Goal: Task Accomplishment & Management: Manage account settings

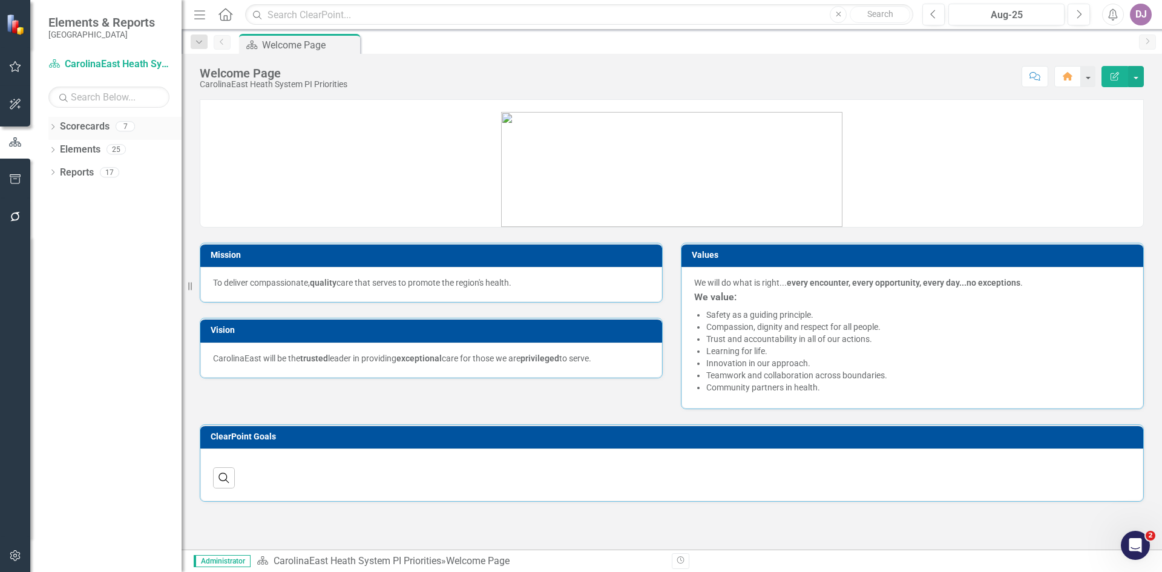
click at [75, 121] on link "Scorecards" at bounding box center [85, 127] width 50 height 14
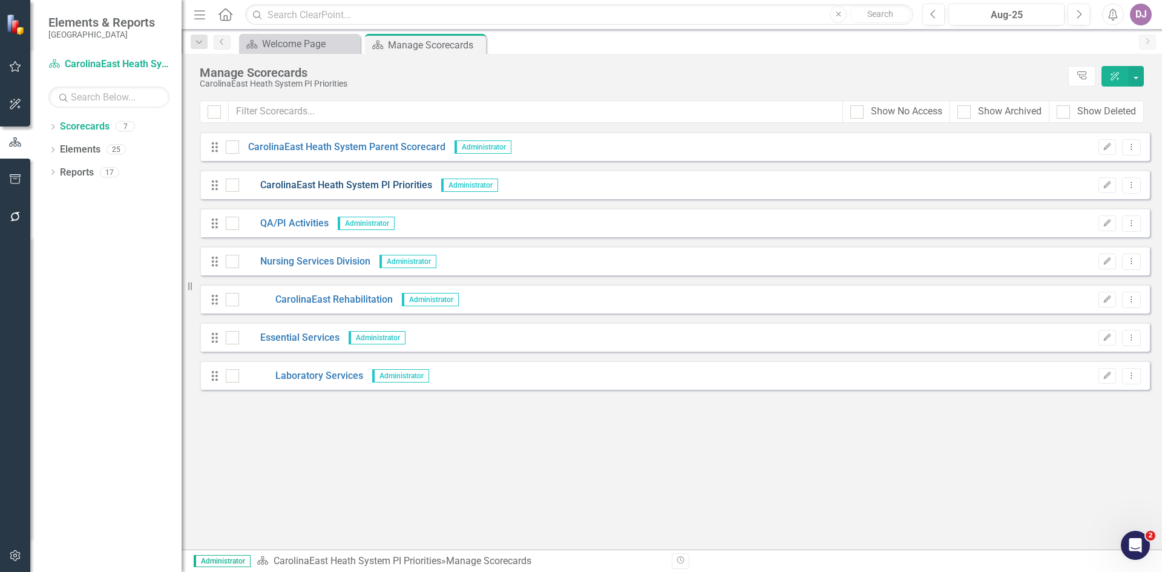
click at [387, 186] on link "CarolinaEast Heath System PI Priorities" at bounding box center [335, 185] width 193 height 14
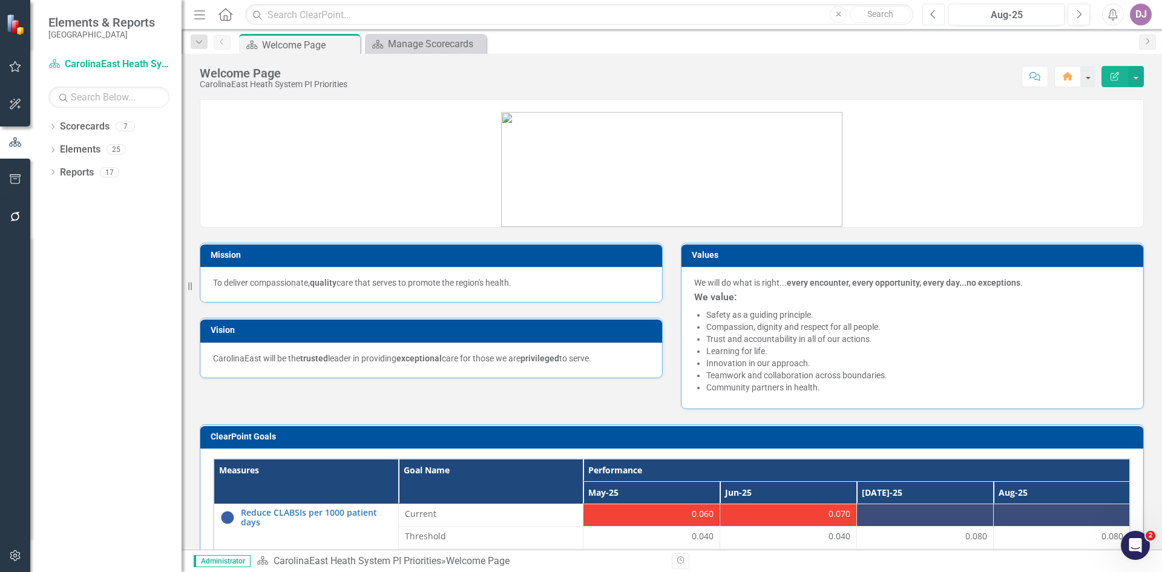
click at [934, 16] on icon "Previous" at bounding box center [933, 14] width 7 height 11
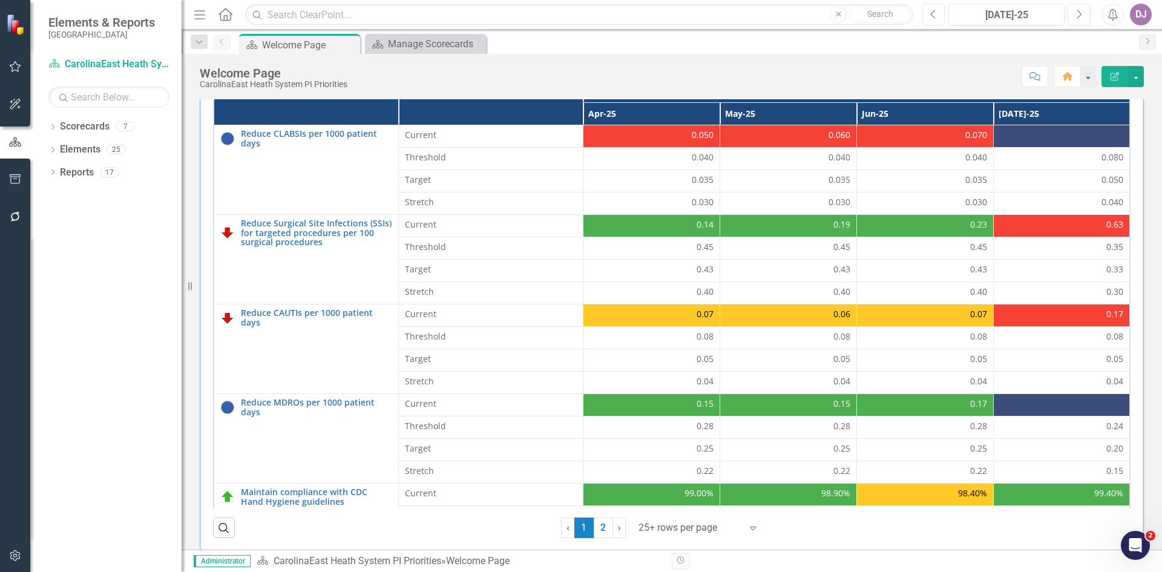
scroll to position [382, 0]
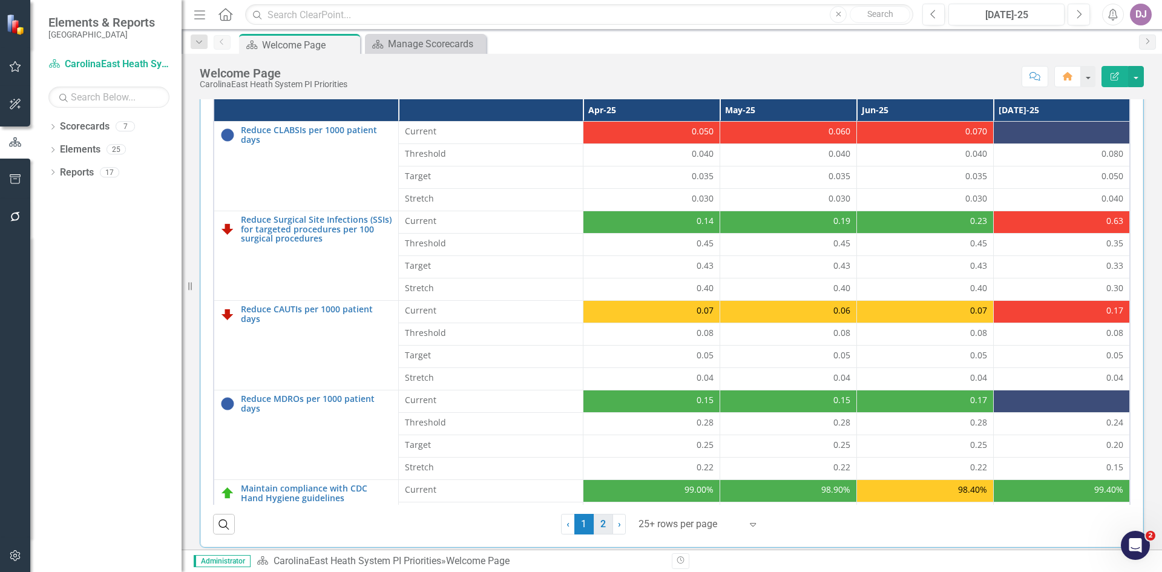
click at [597, 528] on link "2" at bounding box center [602, 524] width 19 height 21
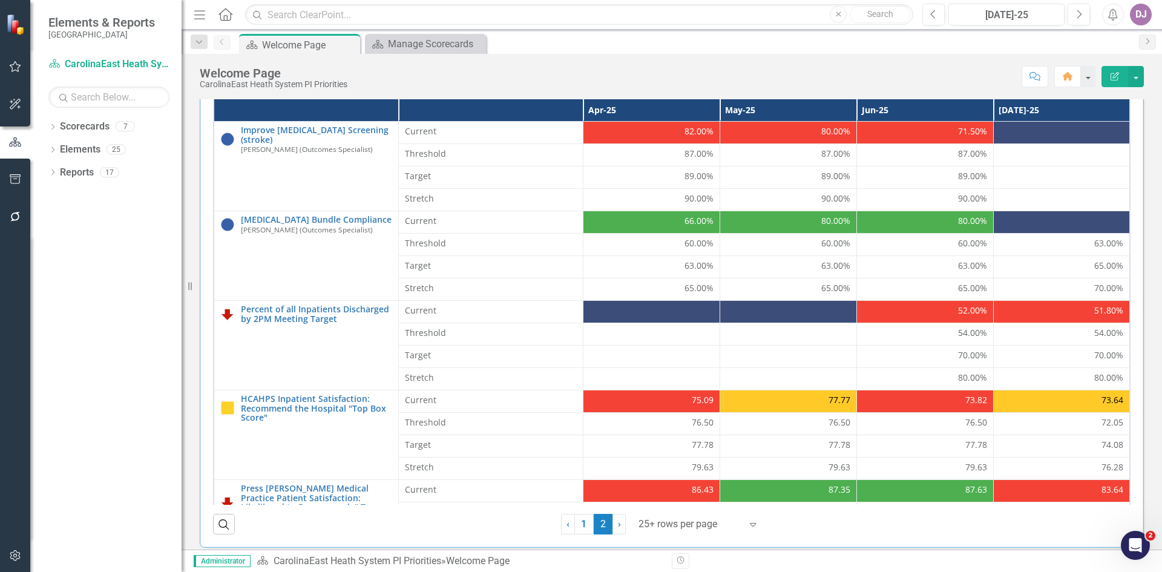
click at [940, 220] on div "80.00%" at bounding box center [925, 221] width 124 height 12
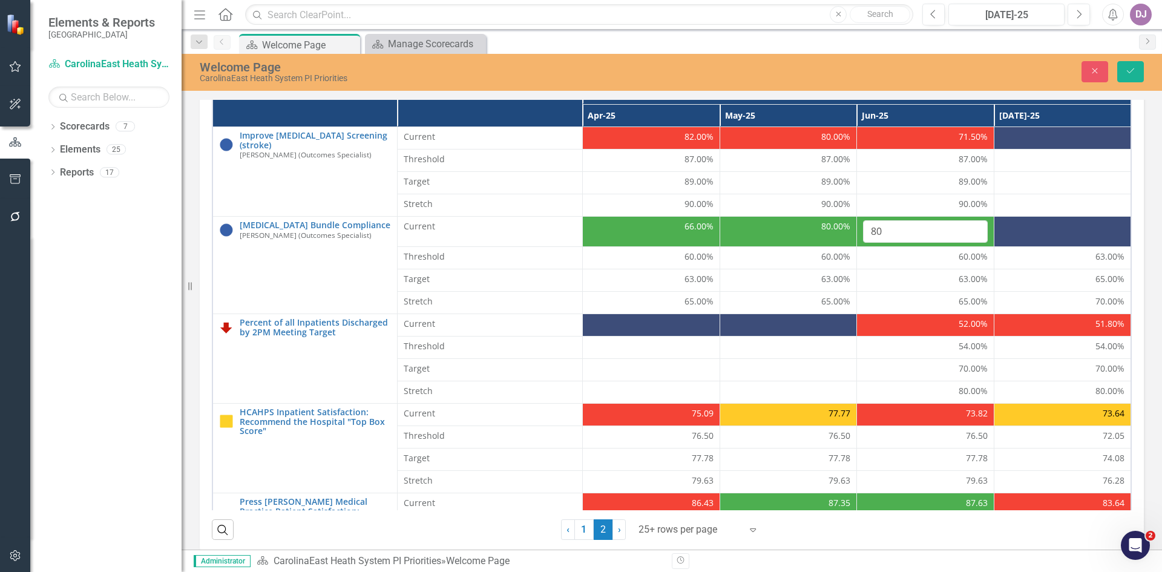
scroll to position [387, 0]
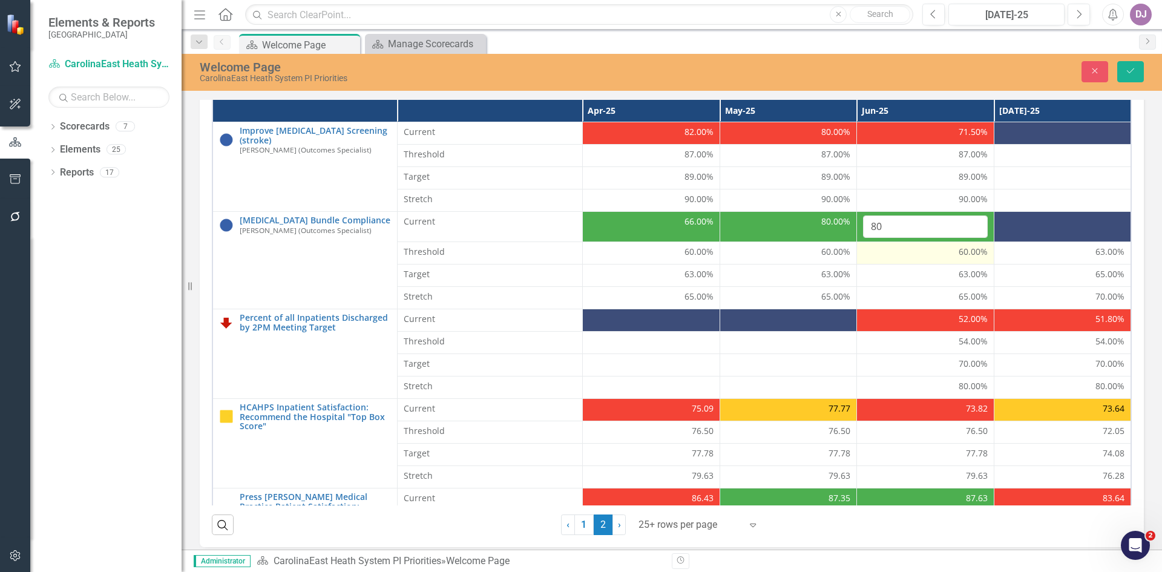
click at [894, 255] on div "60.00%" at bounding box center [925, 252] width 125 height 12
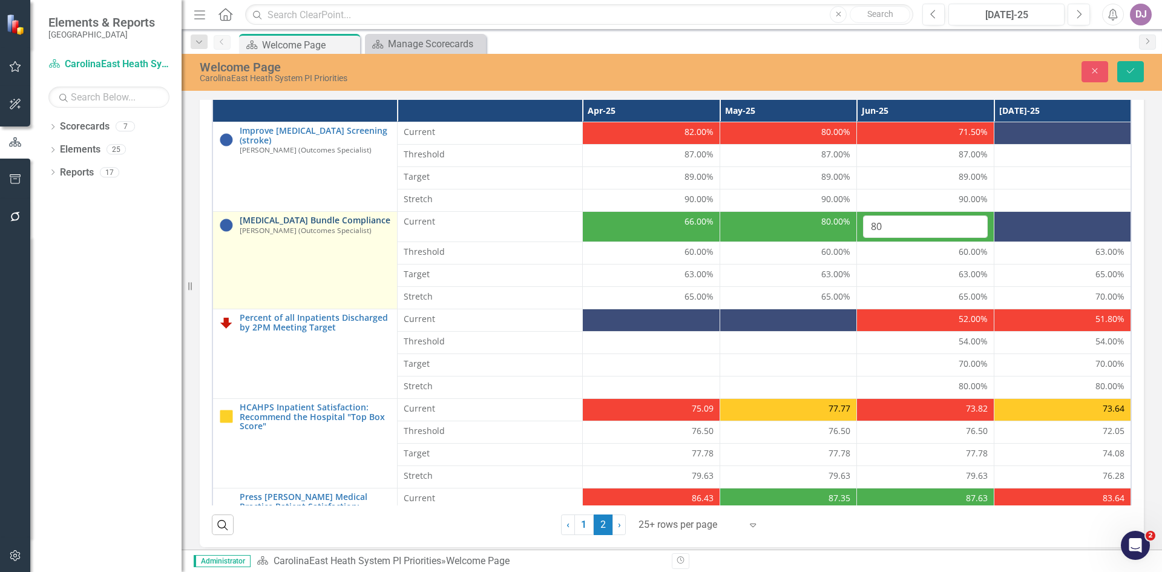
click at [303, 221] on link "[MEDICAL_DATA] Bundle Compliance" at bounding box center [315, 219] width 151 height 9
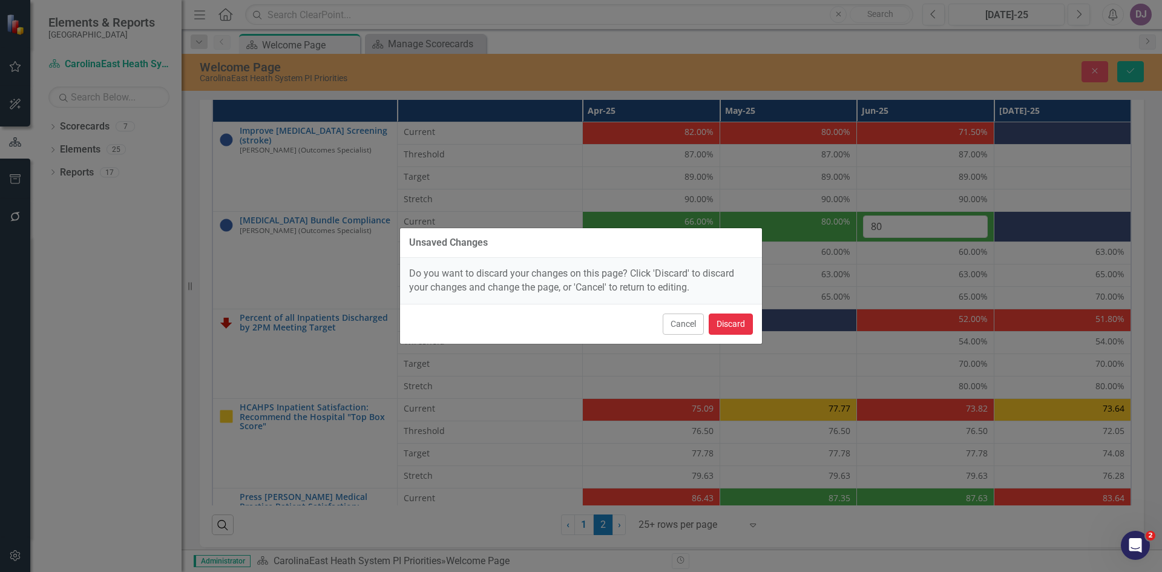
click at [728, 324] on button "Discard" at bounding box center [730, 323] width 44 height 21
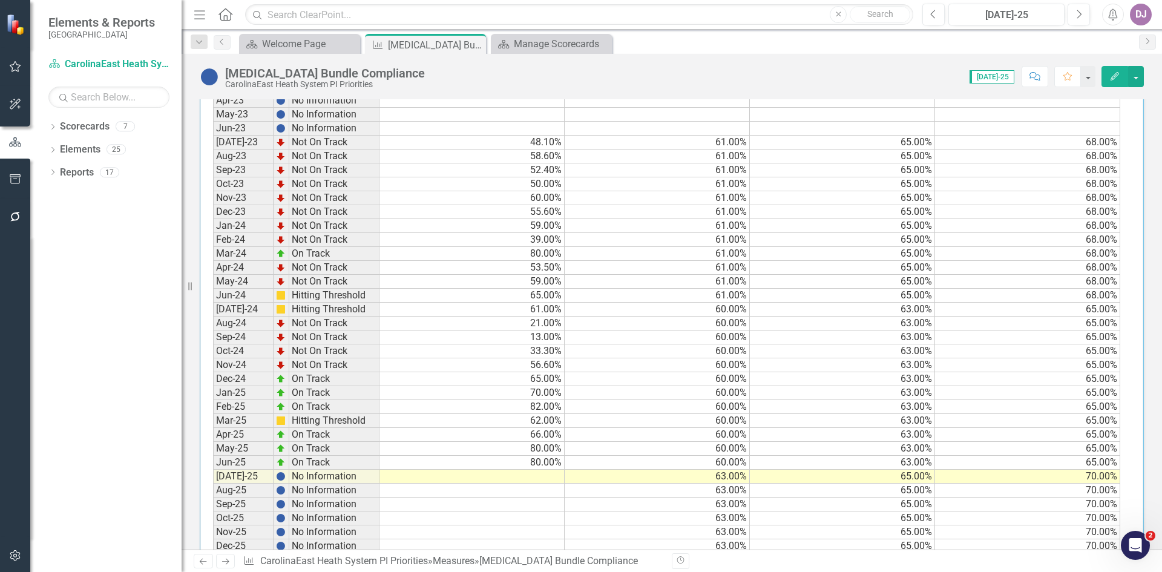
scroll to position [551, 0]
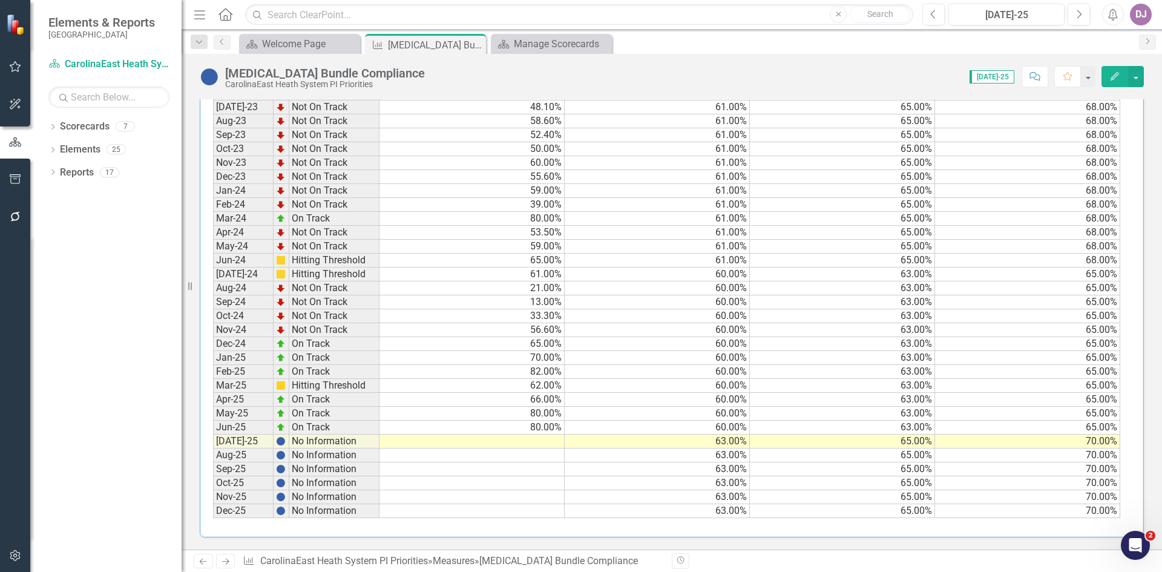
click at [526, 430] on td "80.00%" at bounding box center [471, 427] width 185 height 14
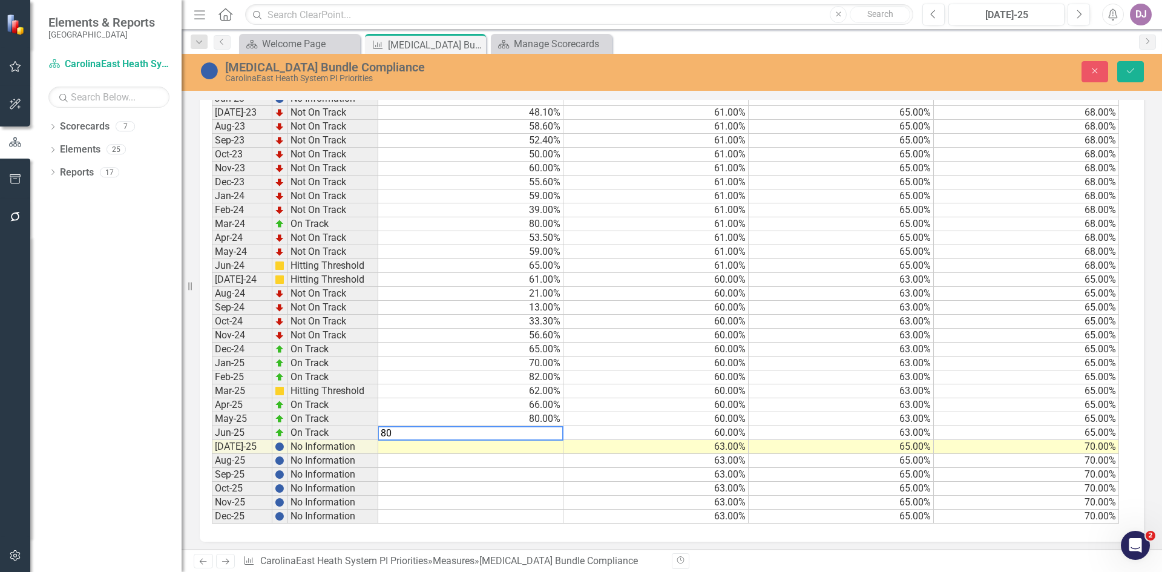
click at [529, 426] on textarea "80" at bounding box center [471, 433] width 186 height 15
drag, startPoint x: 403, startPoint y: 429, endPoint x: 379, endPoint y: 427, distance: 24.3
click at [379, 427] on div "Period Status Current Threshold Target Stretch Jan-23 No Information Feb-23 No …" at bounding box center [667, 262] width 911 height 516
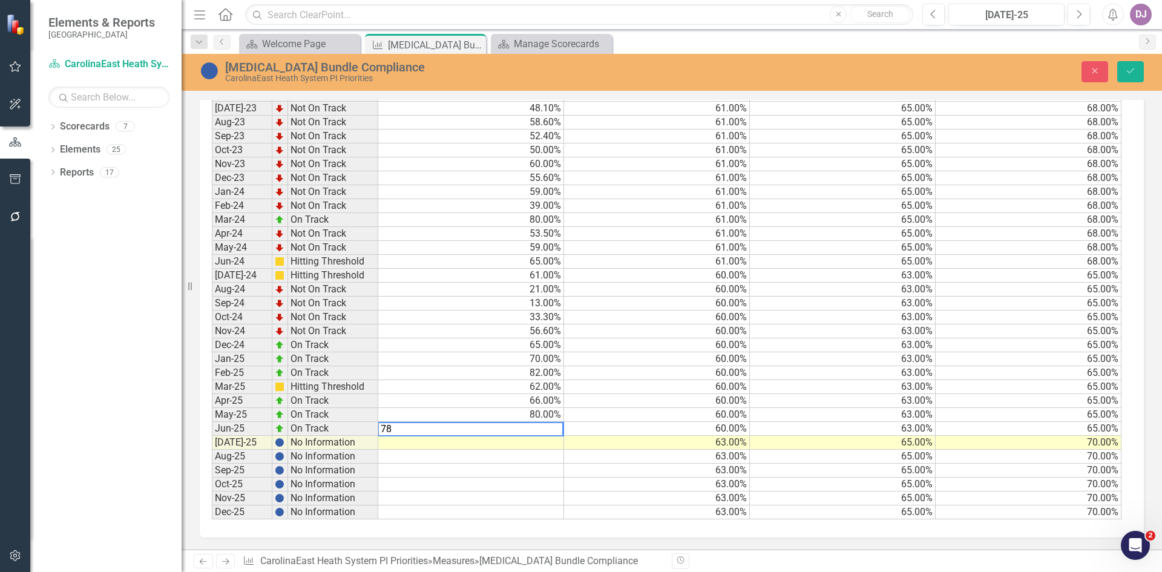
type textarea "78"
click at [428, 479] on td at bounding box center [471, 484] width 186 height 14
click at [1134, 71] on icon "Save" at bounding box center [1130, 71] width 11 height 8
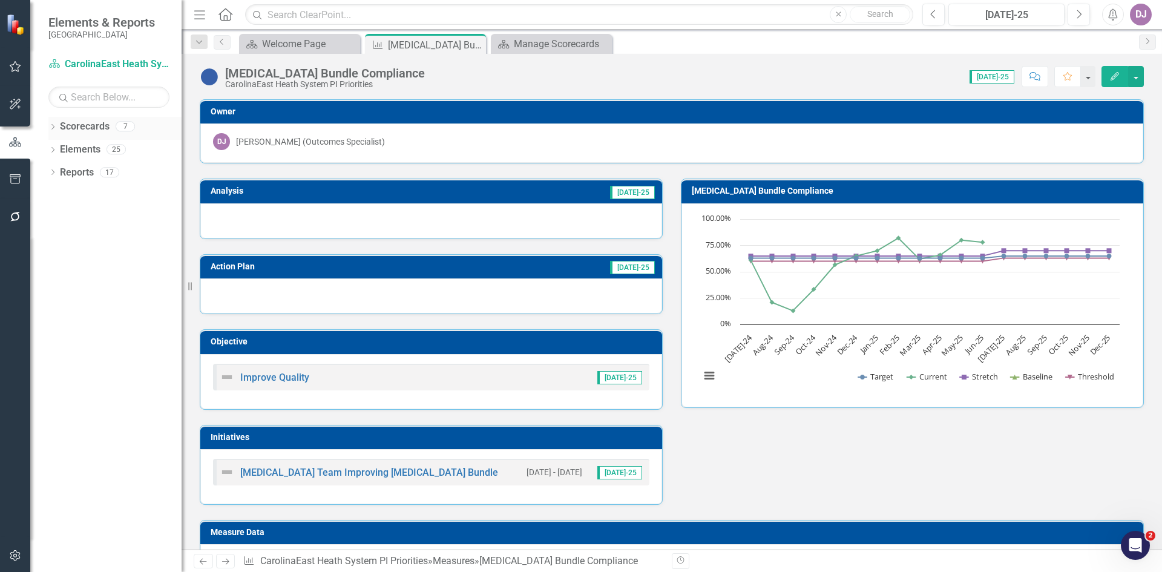
click at [83, 129] on link "Scorecards" at bounding box center [85, 127] width 50 height 14
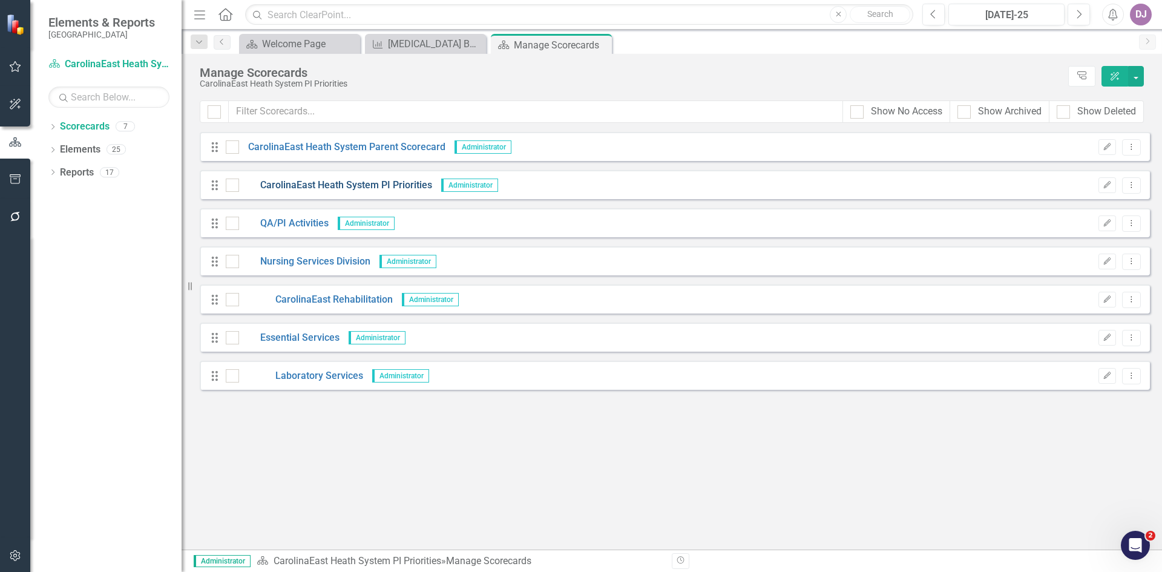
click at [376, 188] on link "CarolinaEast Heath System PI Priorities" at bounding box center [335, 185] width 193 height 14
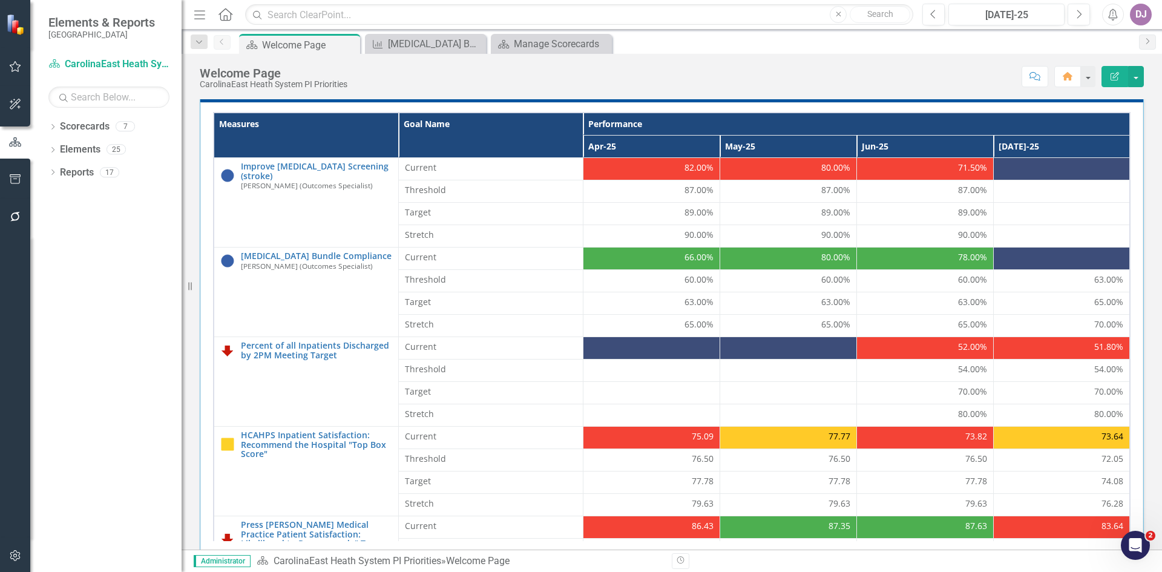
scroll to position [393, 0]
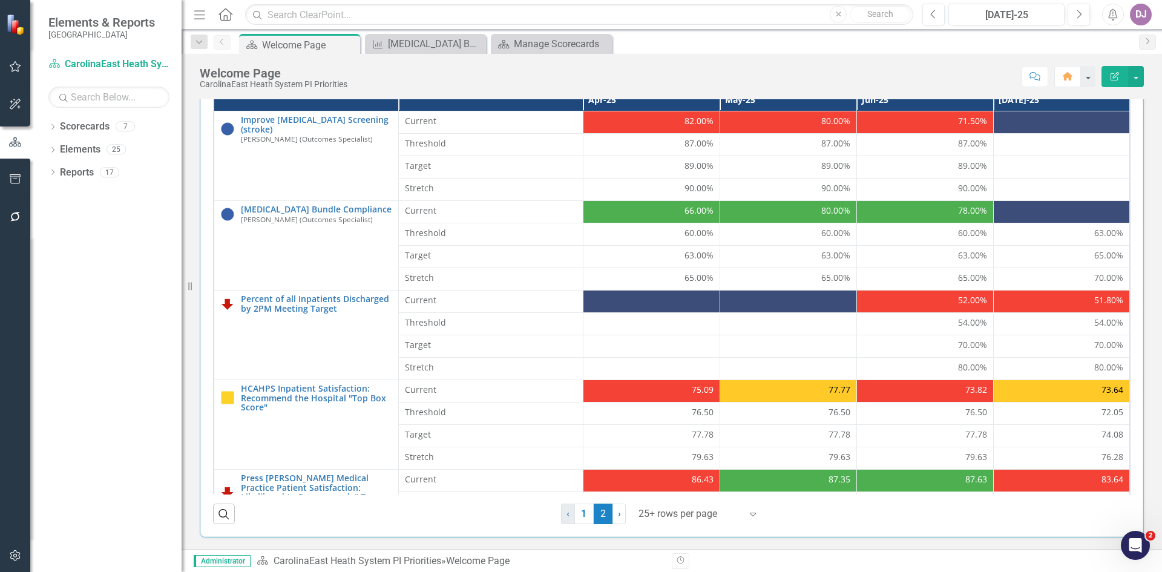
click at [566, 514] on span "‹" at bounding box center [567, 513] width 3 height 11
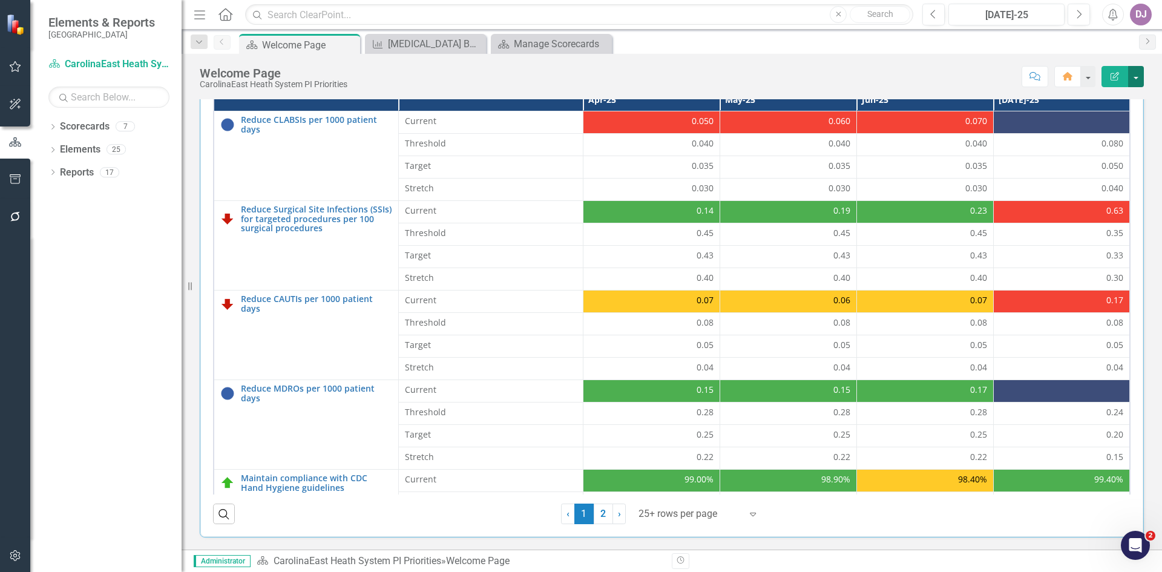
click at [1138, 76] on button "button" at bounding box center [1136, 76] width 16 height 21
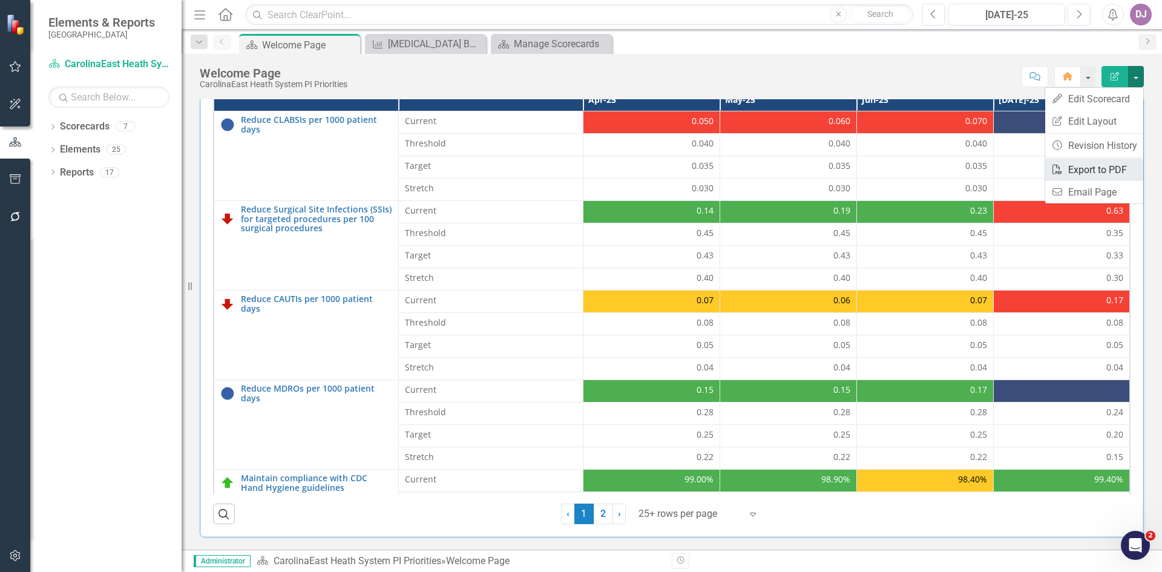
click at [1119, 169] on link "PDF Export to PDF" at bounding box center [1094, 170] width 98 height 22
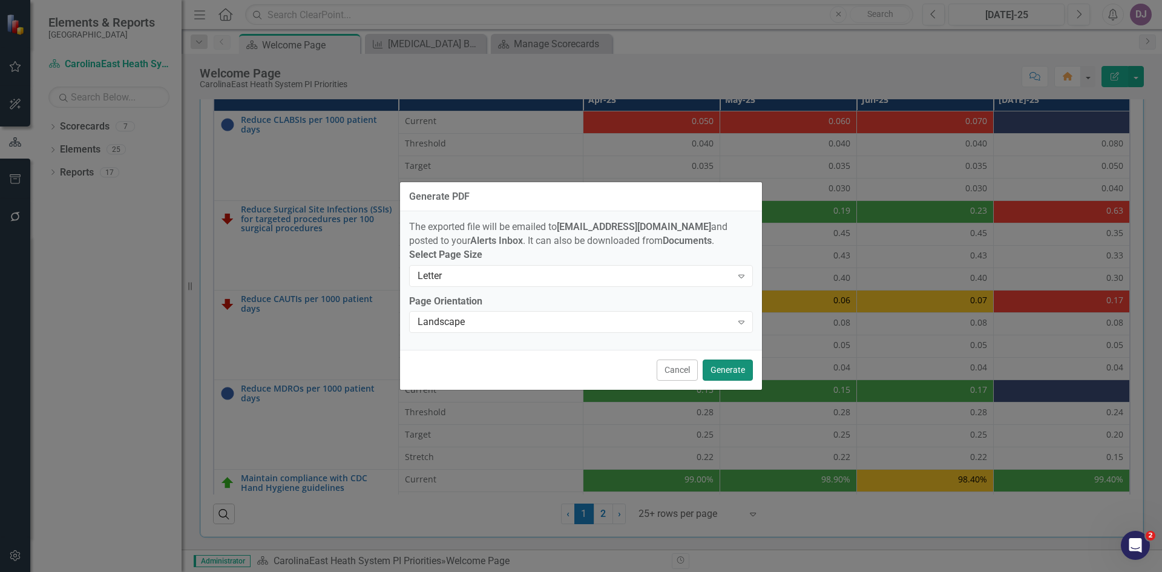
click at [724, 378] on button "Generate" at bounding box center [727, 369] width 50 height 21
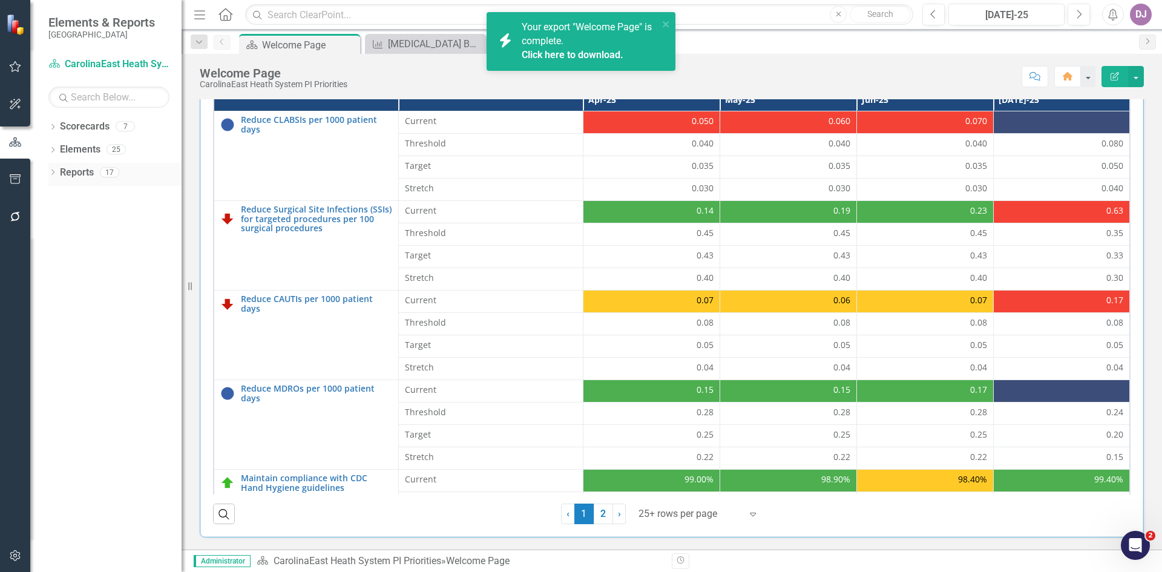
click at [79, 173] on link "Reports" at bounding box center [77, 173] width 34 height 14
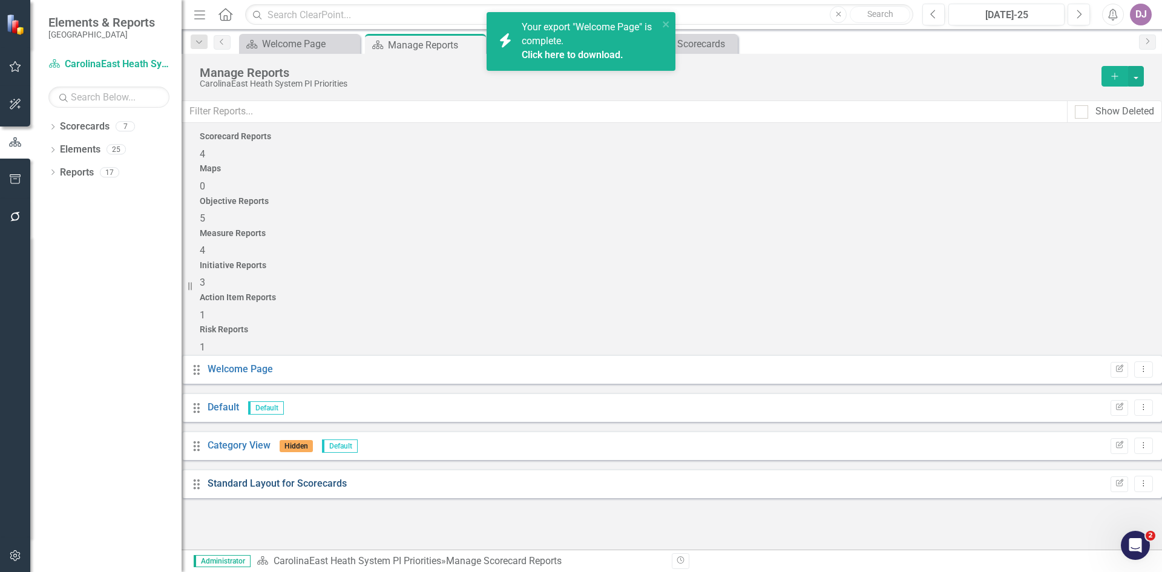
click at [261, 477] on link "Standard Layout for Scorecards" at bounding box center [277, 482] width 139 height 11
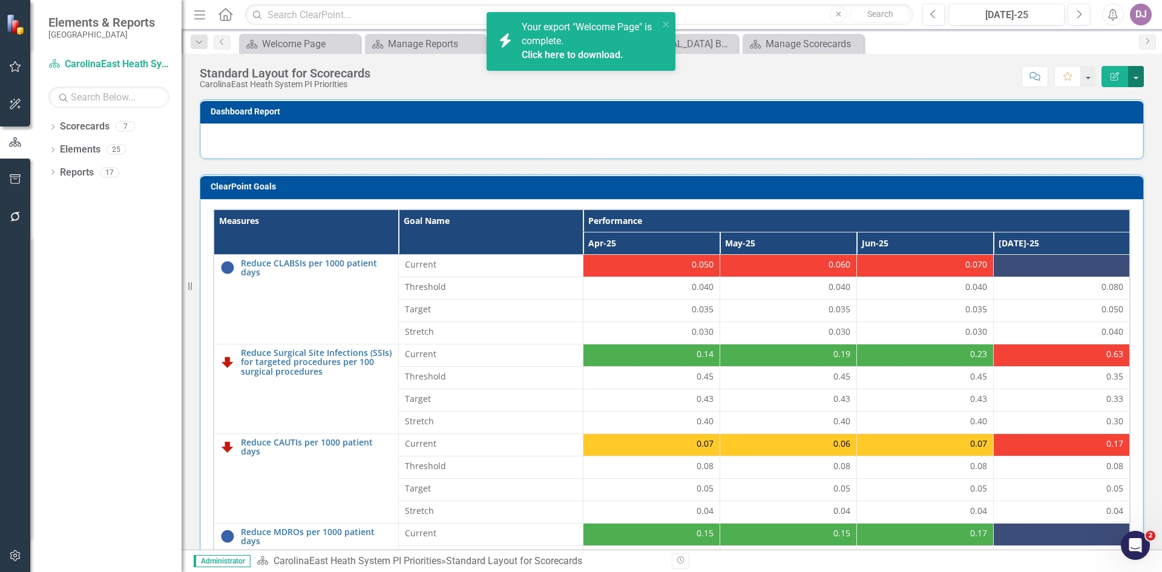
click at [1135, 79] on button "button" at bounding box center [1136, 76] width 16 height 21
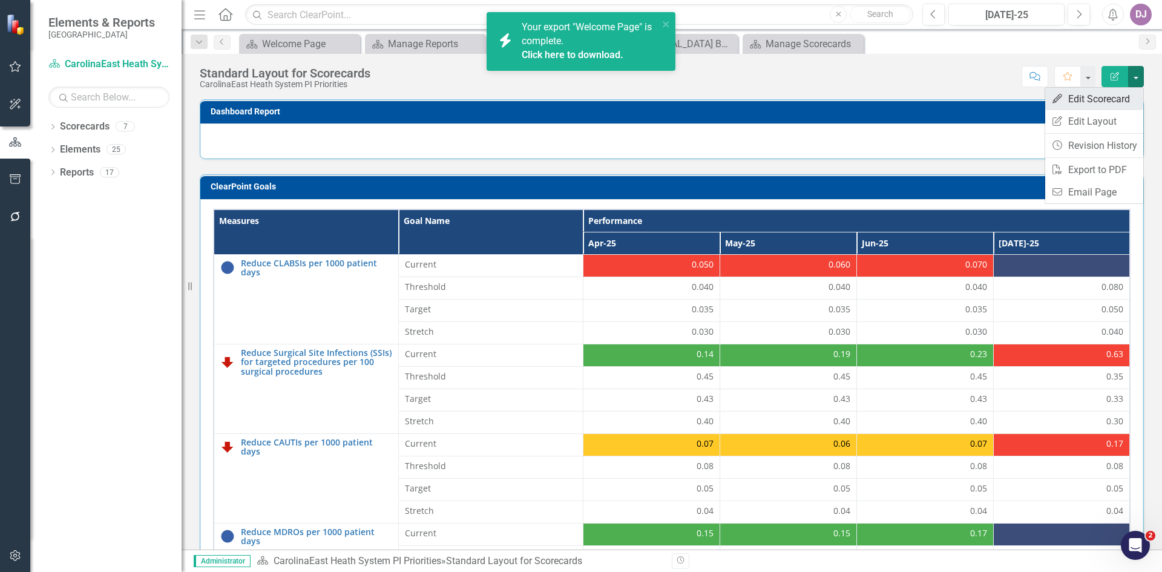
click at [1115, 99] on link "Edit Edit Scorecard" at bounding box center [1094, 99] width 98 height 22
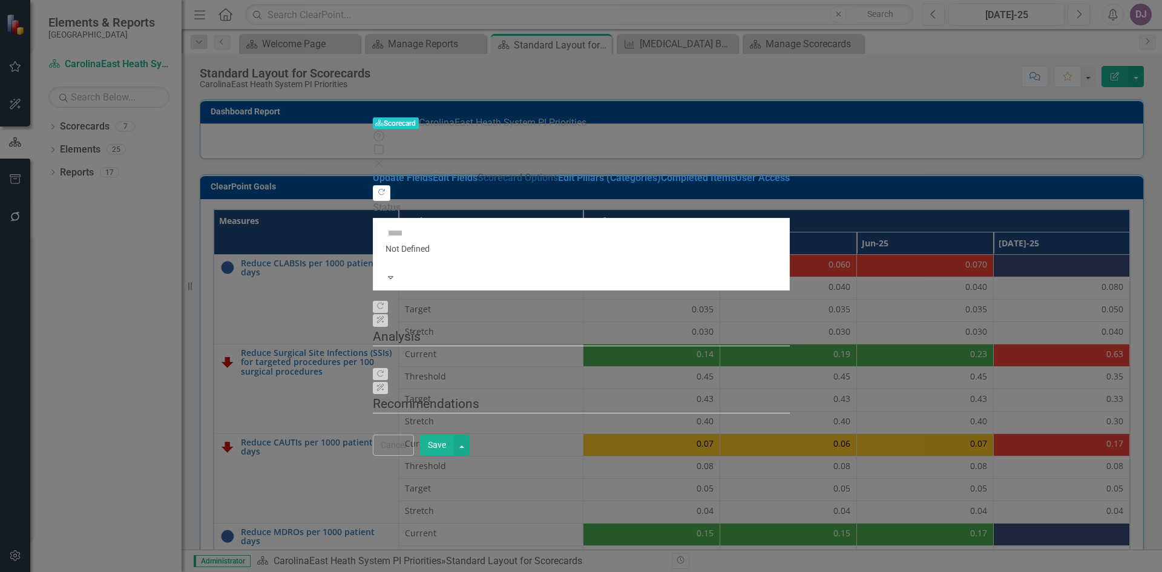
click at [477, 172] on link "Scorecard Options" at bounding box center [517, 177] width 80 height 11
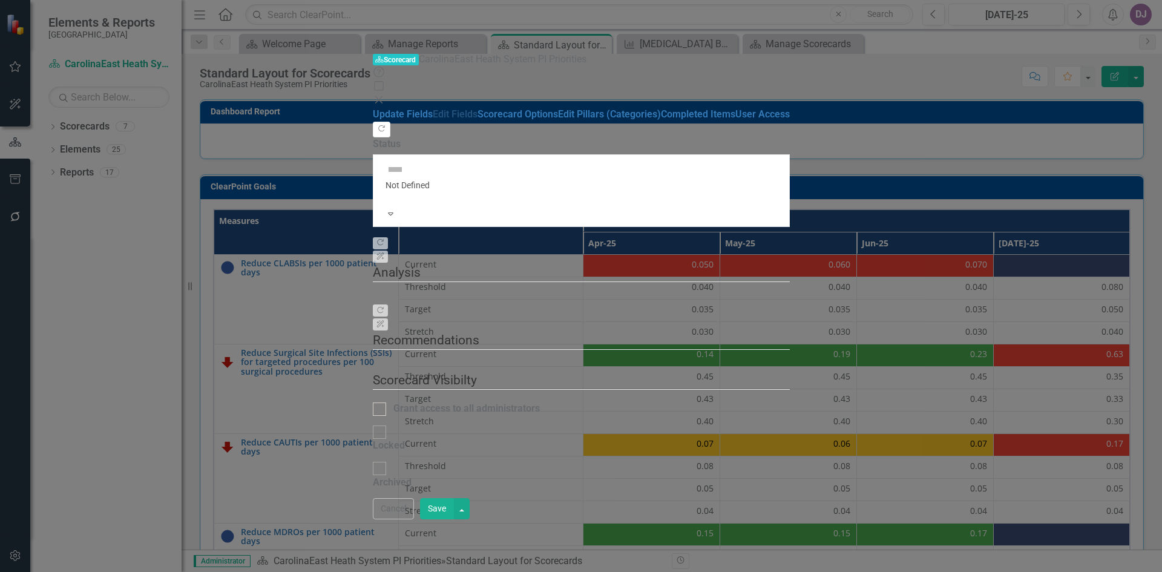
click at [433, 108] on link "Edit Fields" at bounding box center [455, 113] width 45 height 11
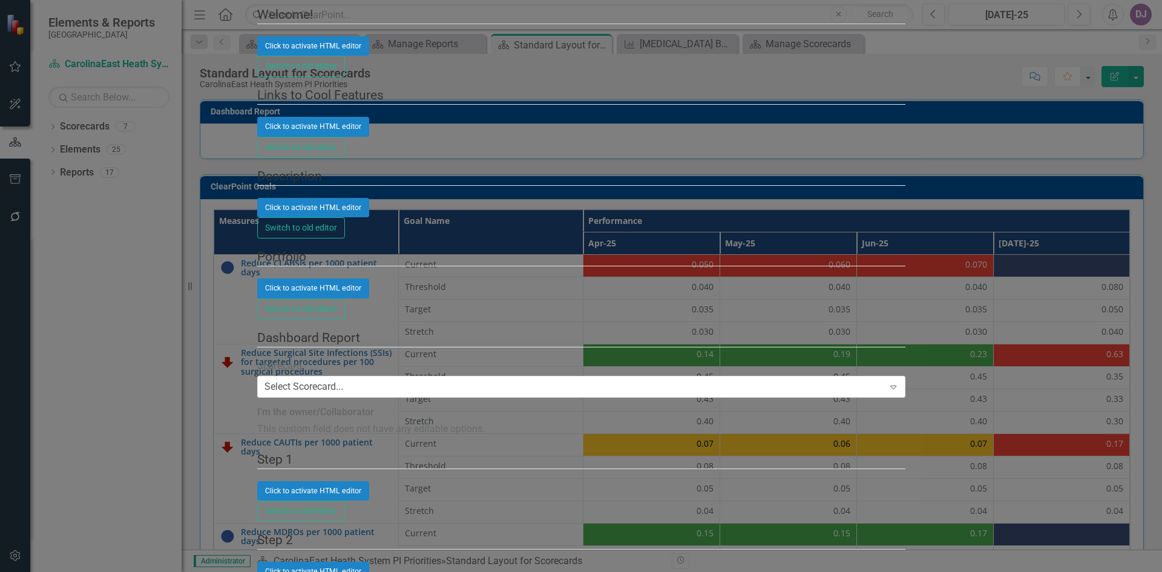
click at [257, 273] on div "Scorecard Scorecard CarolinaEast Heath System PI Priorities Help Maximize Close…" at bounding box center [581, 285] width 648 height 6199
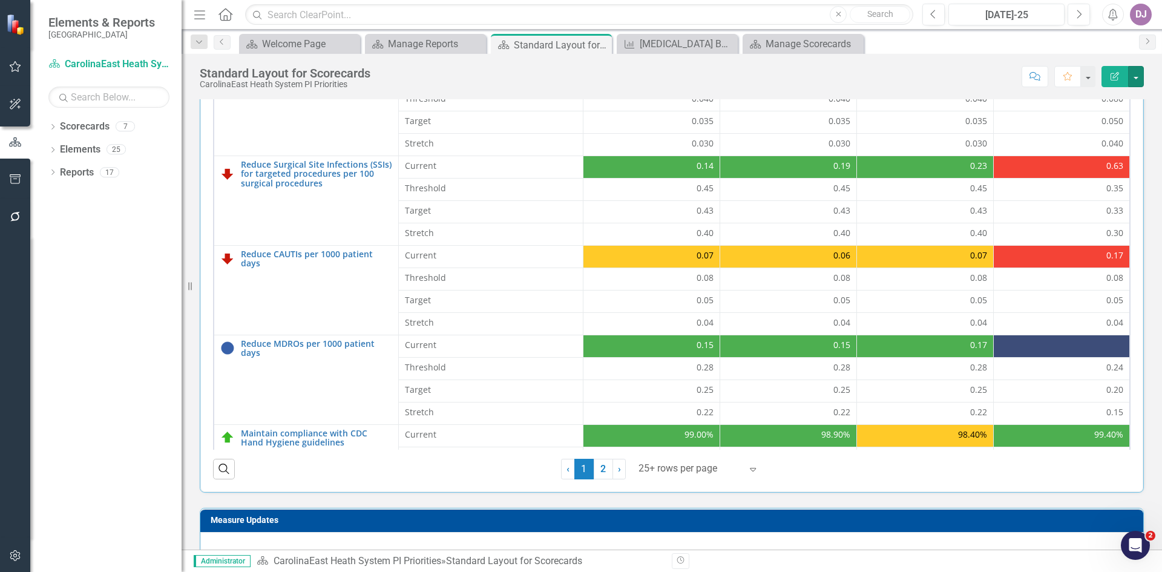
scroll to position [193, 0]
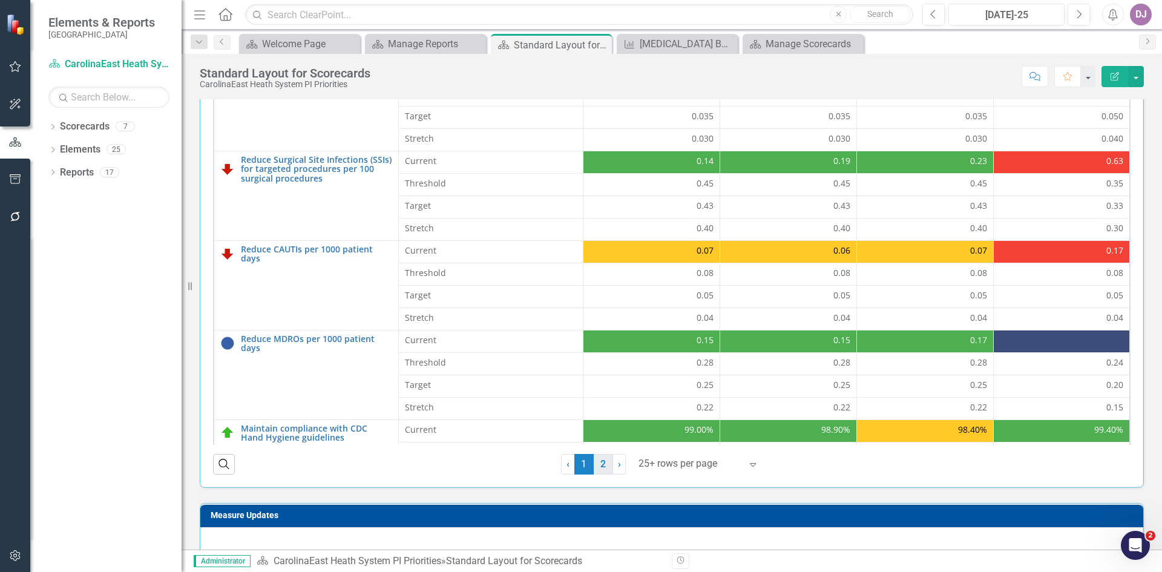
click at [598, 471] on link "2" at bounding box center [602, 464] width 19 height 21
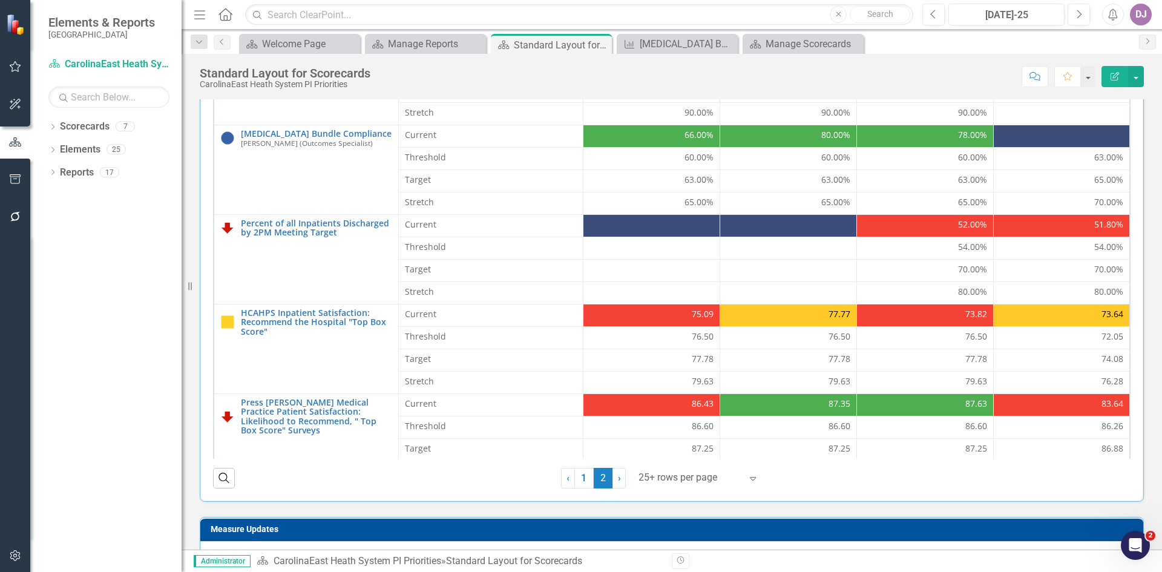
scroll to position [0, 0]
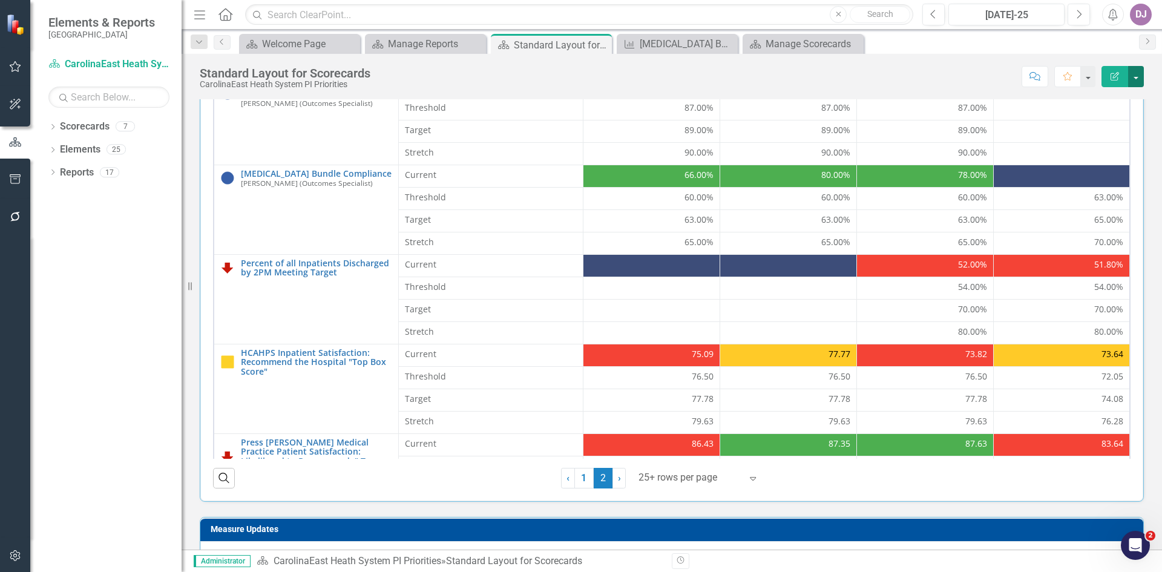
click at [1135, 79] on button "button" at bounding box center [1136, 76] width 16 height 21
click at [1106, 117] on link "Edit Report Edit Layout" at bounding box center [1094, 121] width 98 height 22
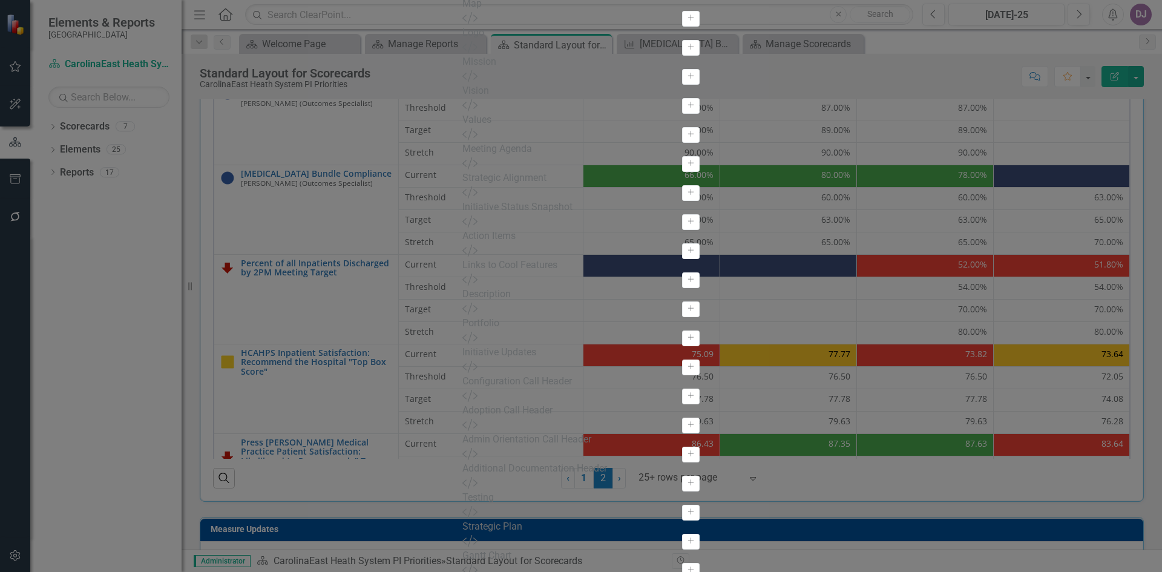
drag, startPoint x: 359, startPoint y: 249, endPoint x: 363, endPoint y: 335, distance: 86.0
click at [462, 335] on div "Scorecard Scorecard Add Attachments Attachments Add Tage Tags Add Scorecard Ana…" at bounding box center [580, 215] width 237 height 987
drag, startPoint x: 365, startPoint y: 348, endPoint x: 371, endPoint y: 460, distance: 112.1
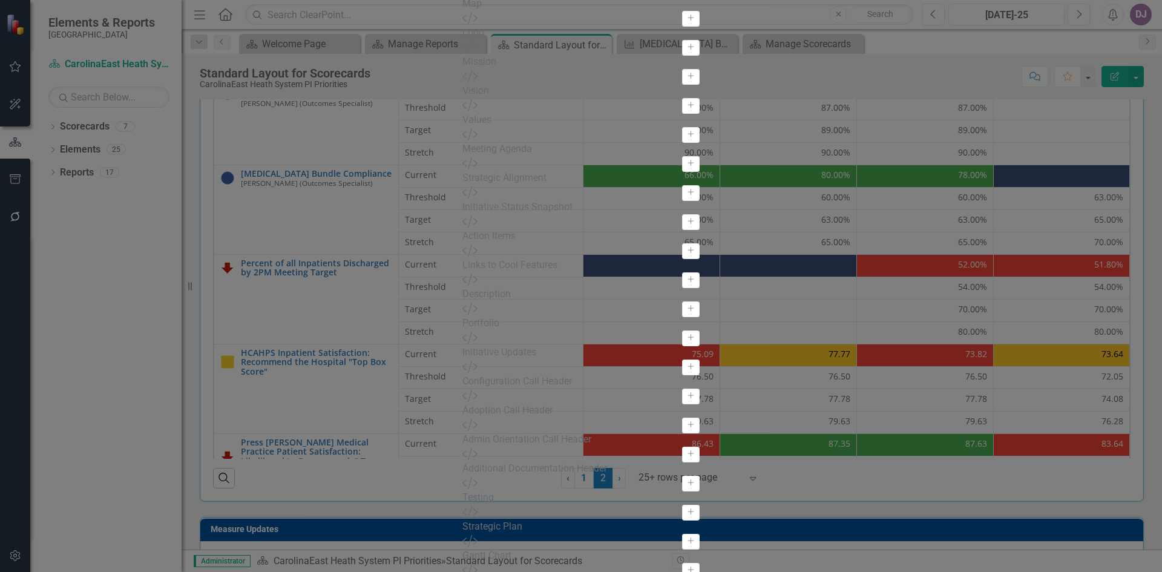
click at [462, 460] on div "View All Fields Expand Place Chart Scorecard Scorecard Add Attachments Attachme…" at bounding box center [580, 174] width 237 height 1070
click at [462, 536] on div "View All Fields Expand Place Chart Scorecard Scorecard Add Attachments Attachme…" at bounding box center [580, 174] width 237 height 1070
click at [462, 127] on div "Values" at bounding box center [580, 120] width 237 height 14
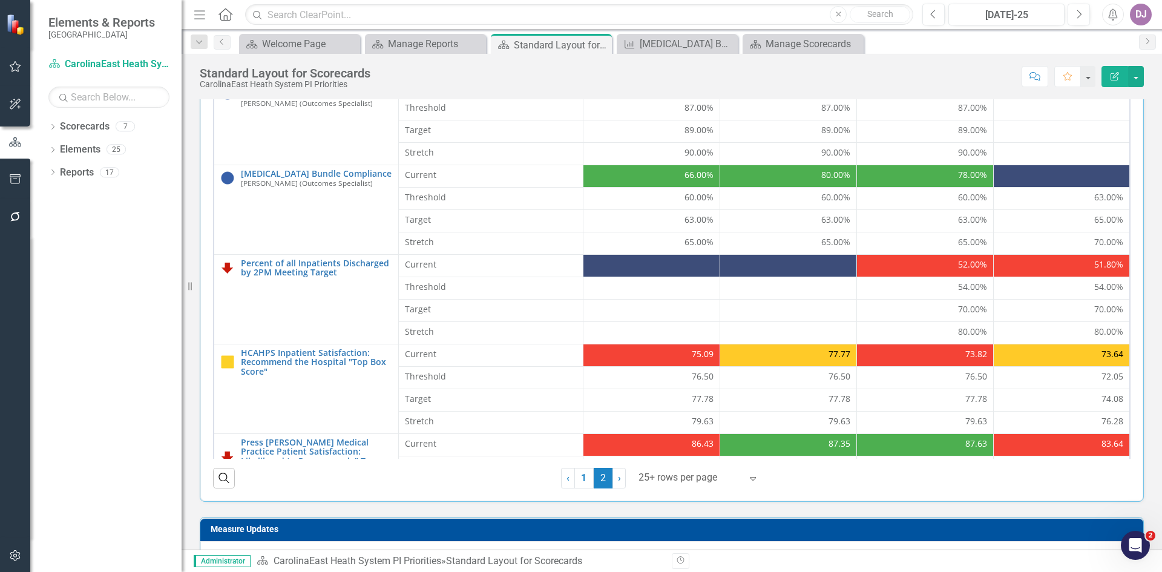
click at [1116, 73] on icon "button" at bounding box center [1114, 76] width 8 height 8
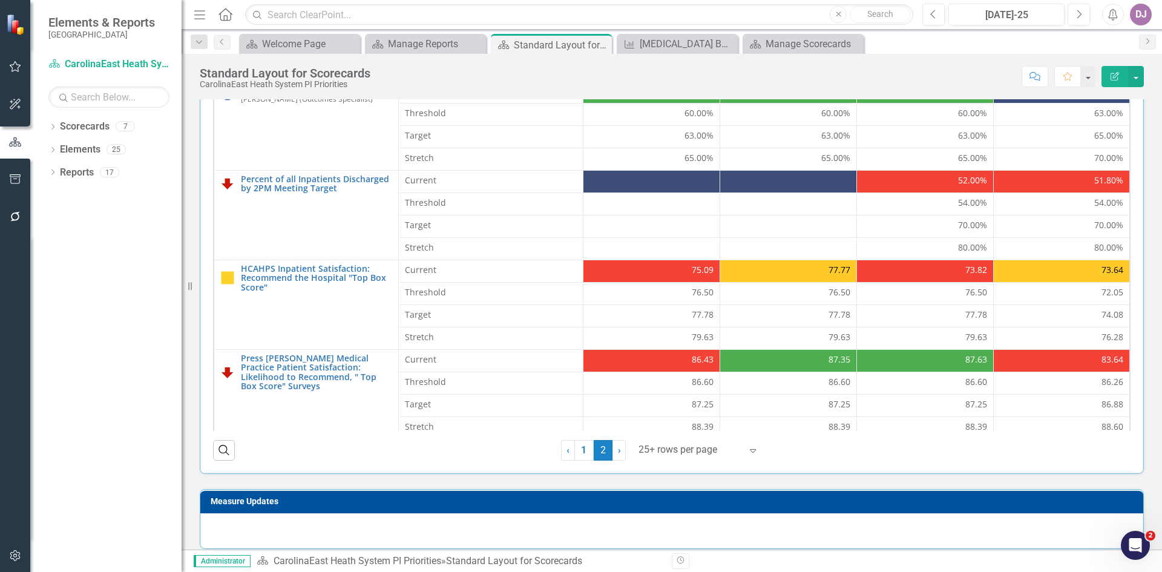
scroll to position [0, 0]
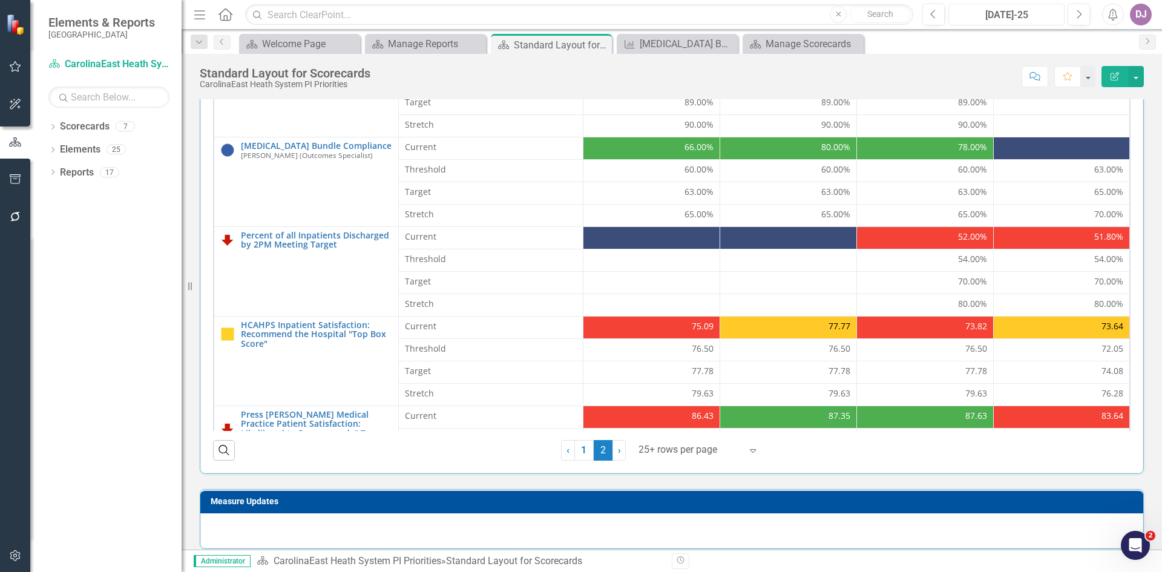
click at [1021, 20] on div "[DATE]-25" at bounding box center [1006, 15] width 108 height 15
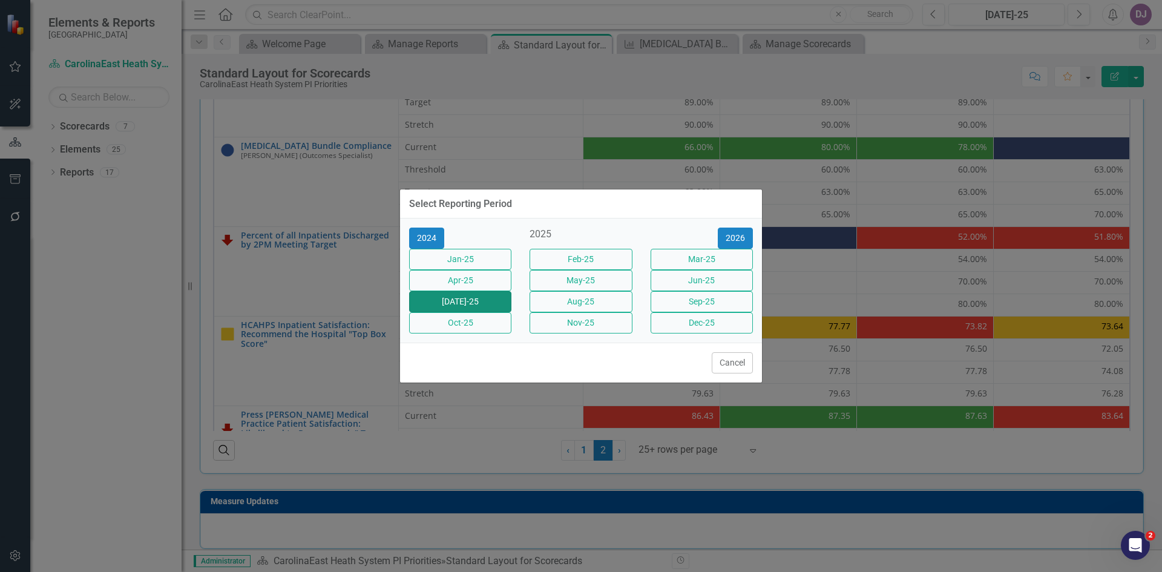
click at [450, 304] on button "[DATE]-25" at bounding box center [460, 301] width 102 height 21
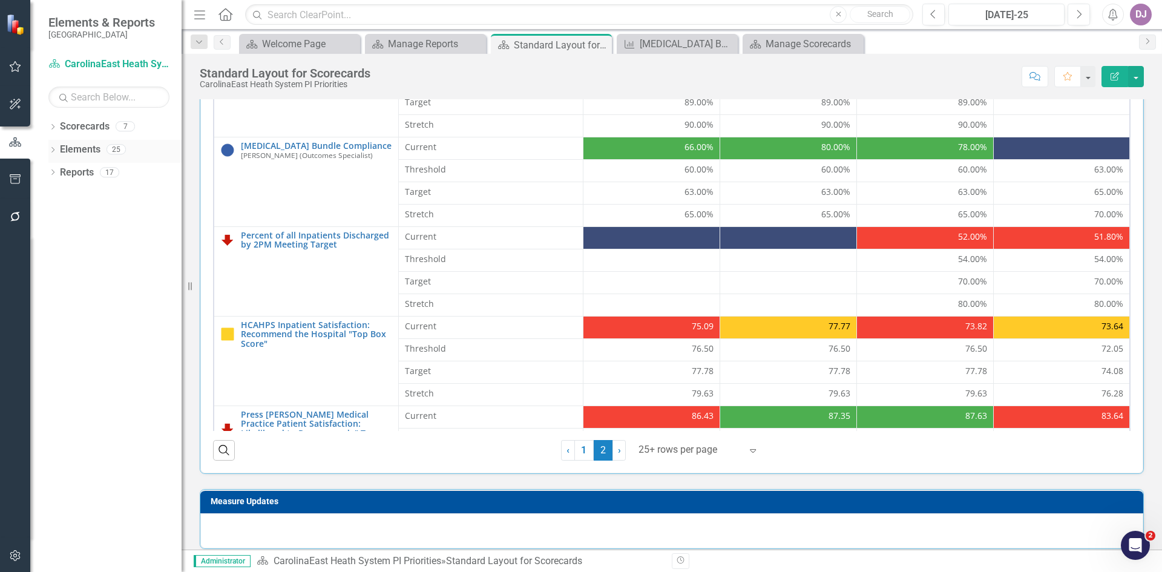
click at [82, 146] on link "Elements" at bounding box center [80, 150] width 41 height 14
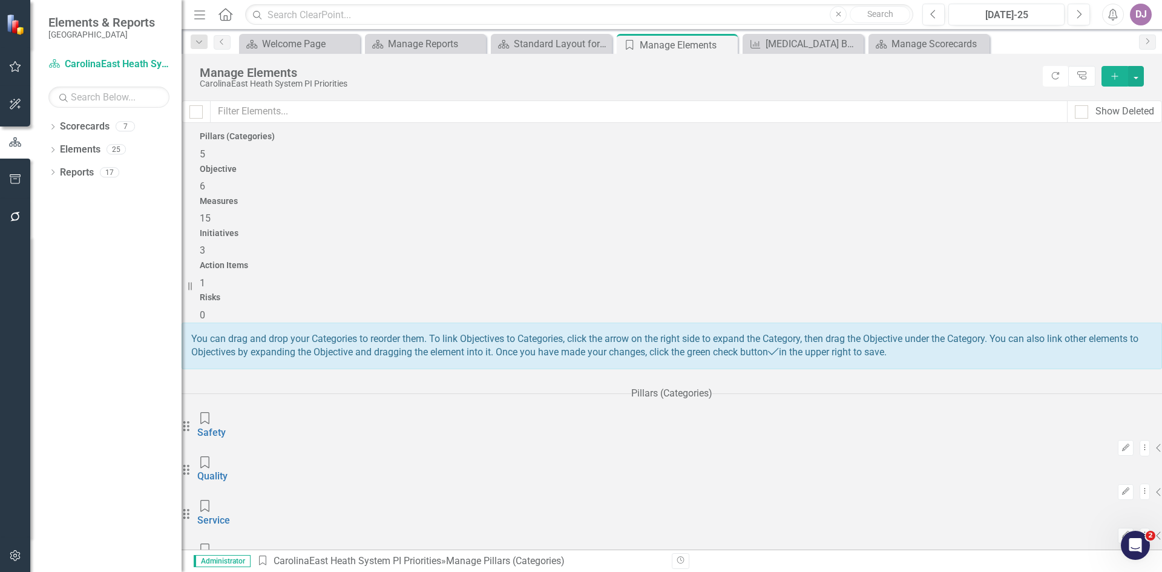
click at [211, 212] on span "15" at bounding box center [205, 217] width 11 height 11
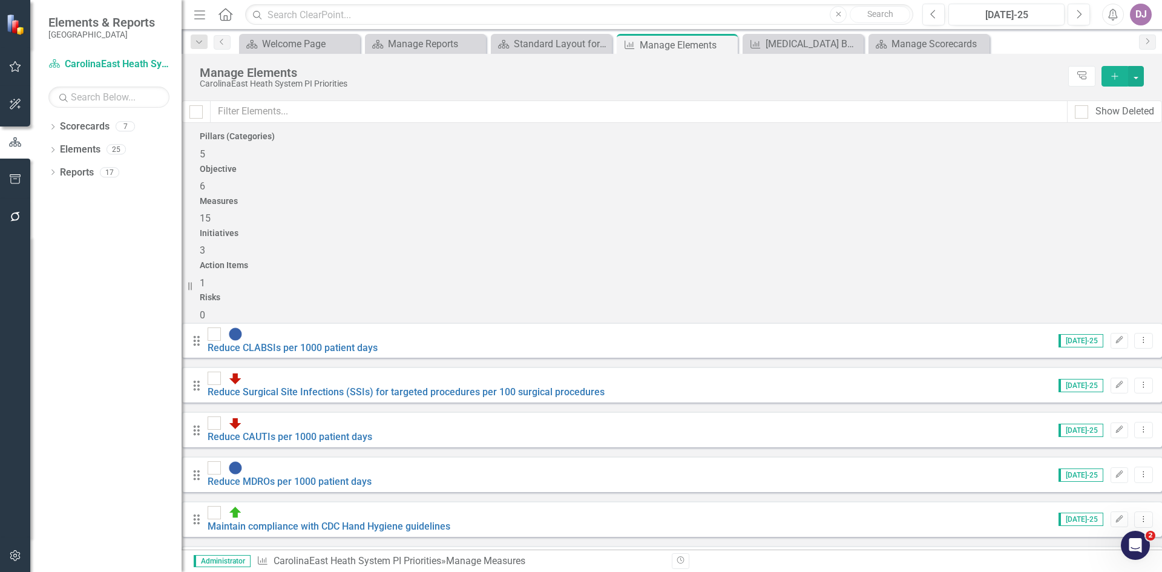
scroll to position [217, 0]
checkbox input "true"
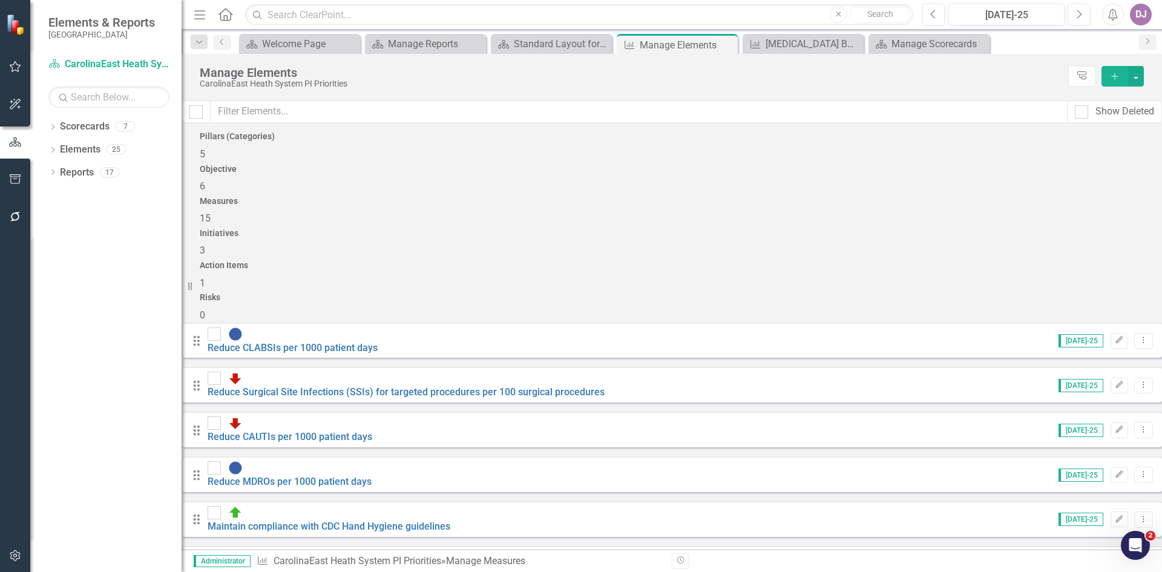
checkbox input "true"
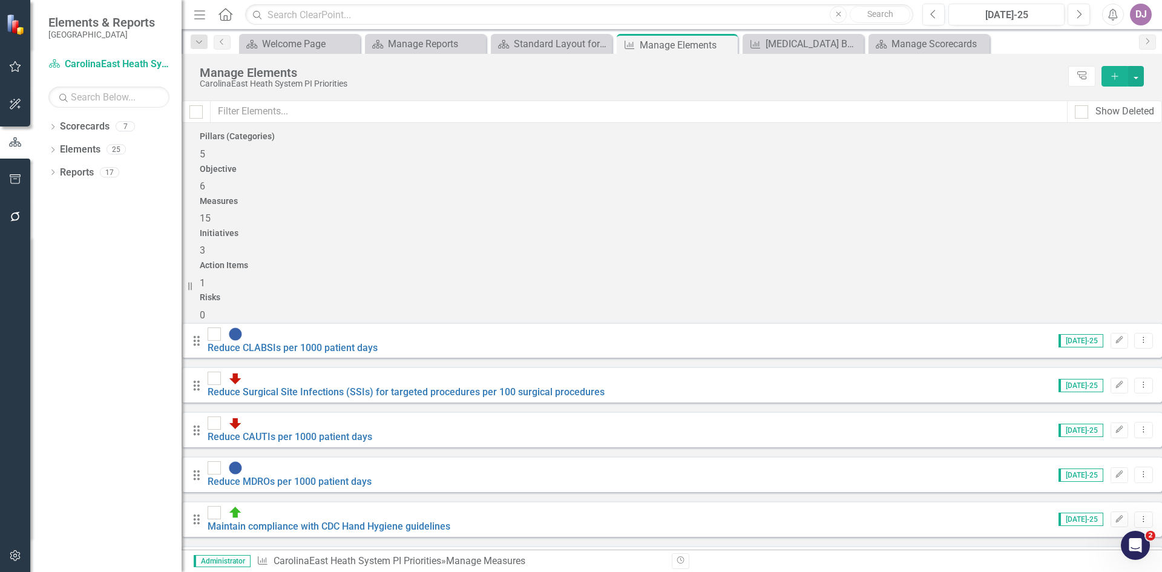
checkbox input "true"
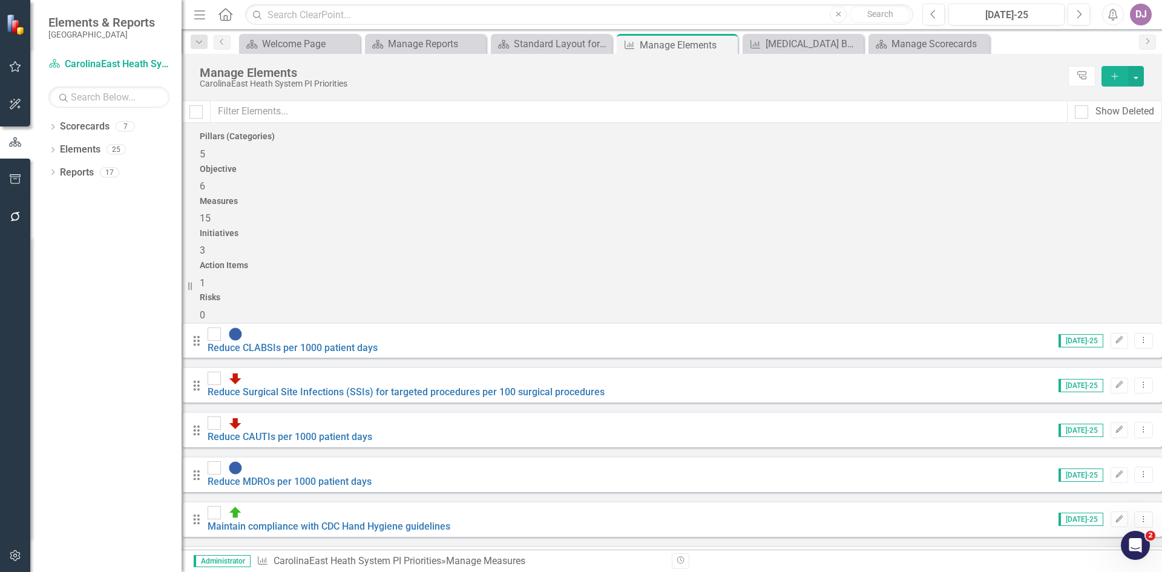
checkbox input "true"
click at [1139, 74] on button "button" at bounding box center [1136, 76] width 16 height 21
click at [972, 94] on div "Manage Elements CarolinaEast Heath System PI Priorities Tree Explorer Add" at bounding box center [671, 77] width 980 height 47
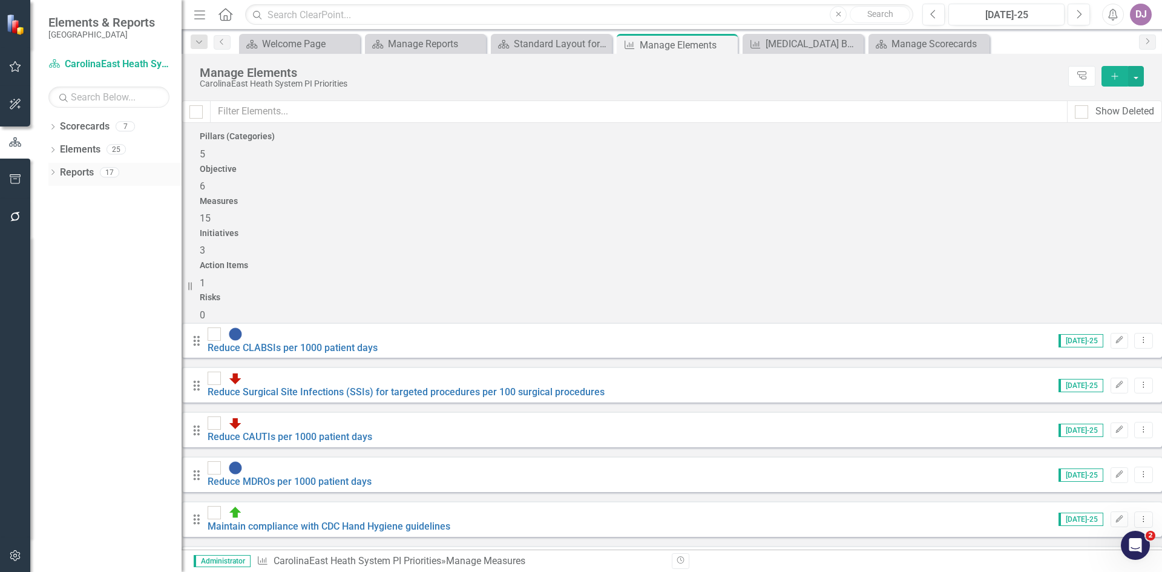
click at [64, 171] on link "Reports" at bounding box center [77, 173] width 34 height 14
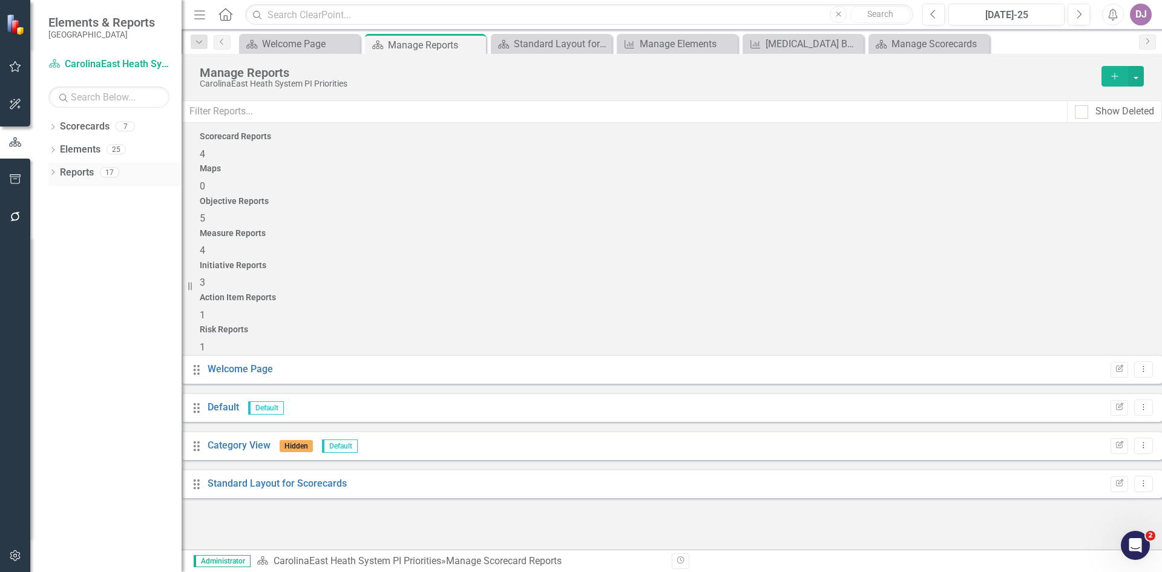
click at [53, 174] on icon "Dropdown" at bounding box center [52, 173] width 8 height 7
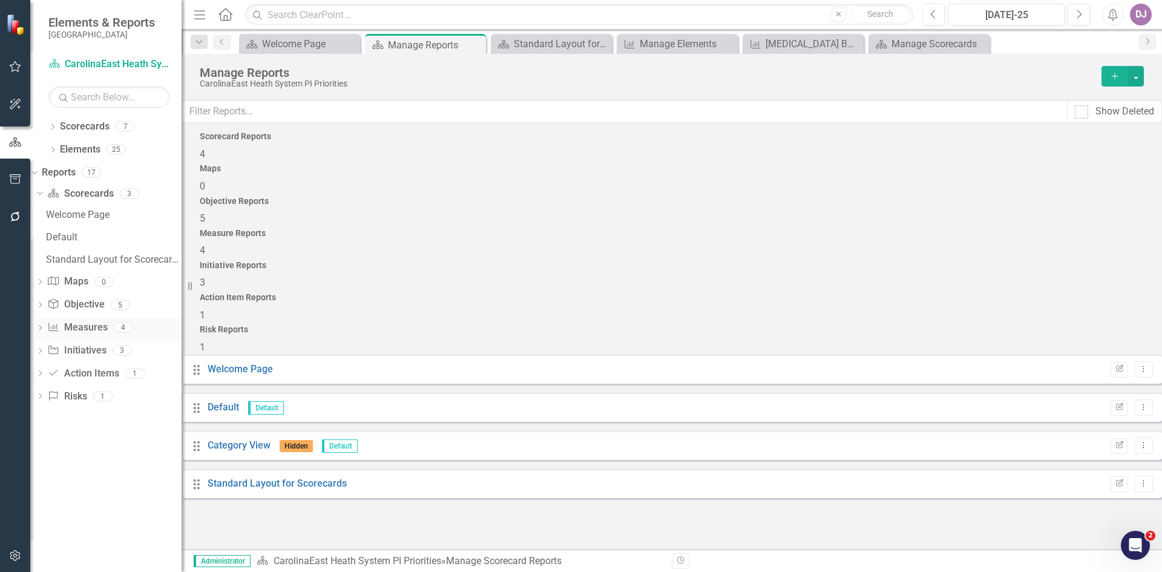
click at [107, 329] on link "Measure Measures" at bounding box center [77, 328] width 60 height 14
click at [300, 477] on link "Quality Improvement Org Goals" at bounding box center [276, 482] width 137 height 11
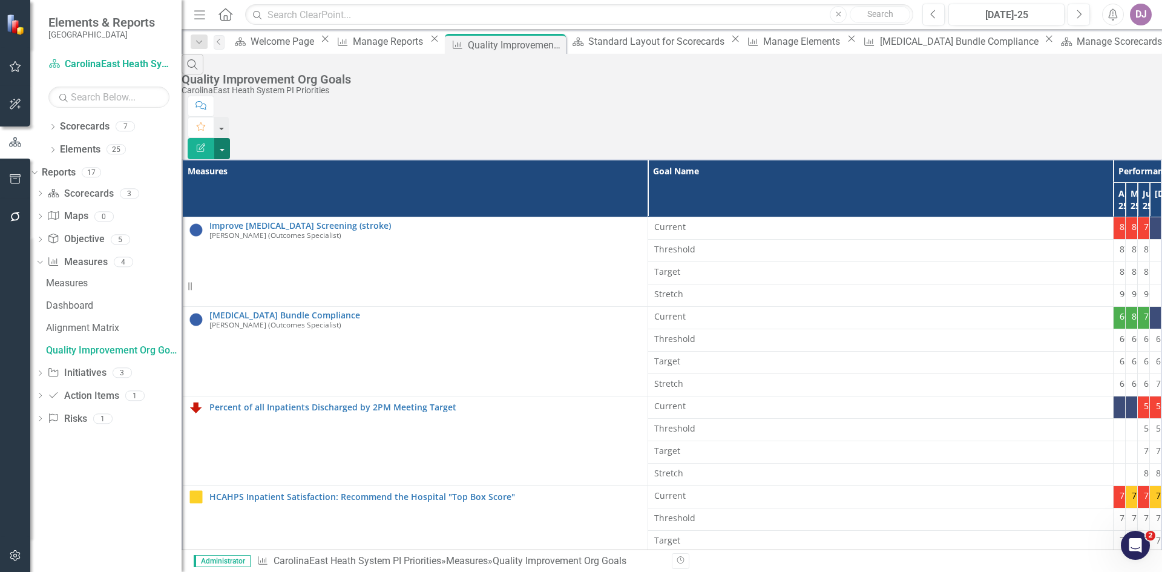
click at [230, 138] on button "button" at bounding box center [222, 148] width 16 height 21
click at [1108, 148] on link "Excel Export to Excel" at bounding box center [1095, 145] width 96 height 22
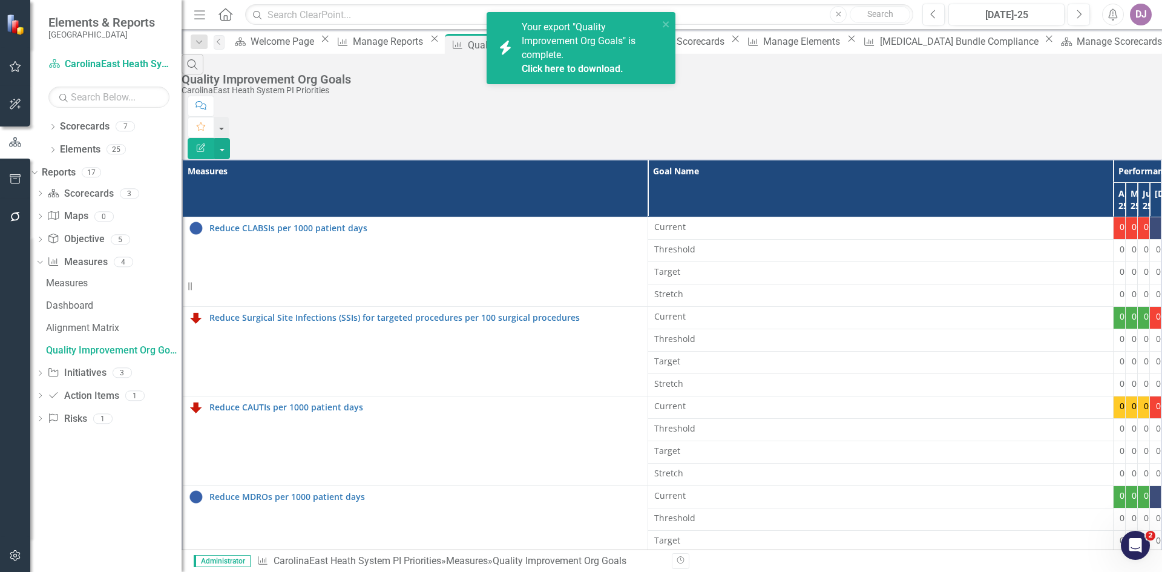
click at [609, 67] on link "Click here to download." at bounding box center [572, 68] width 102 height 11
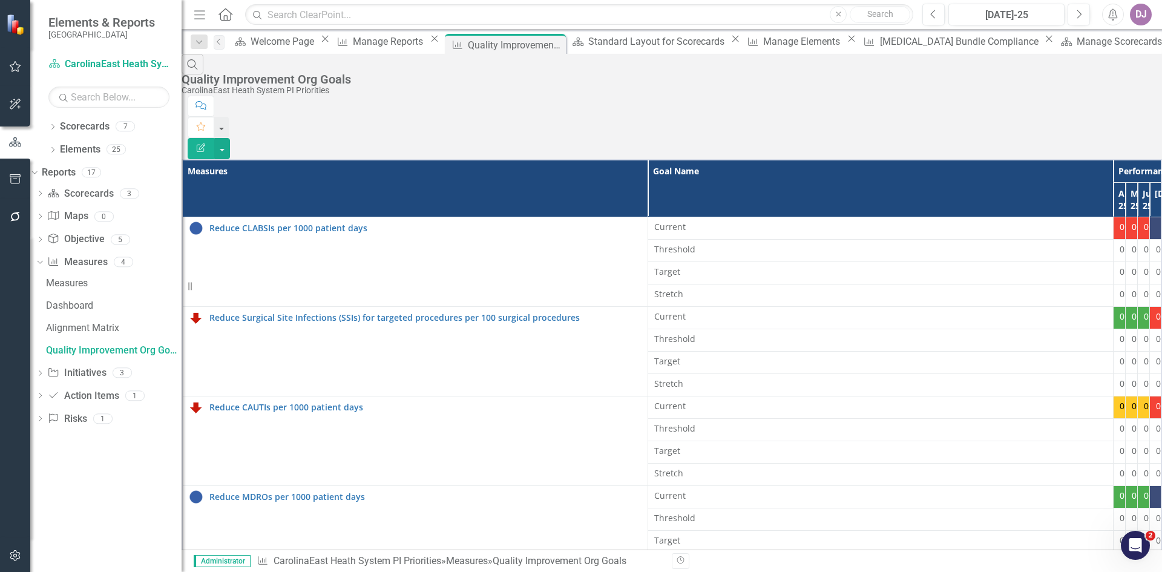
scroll to position [479, 0]
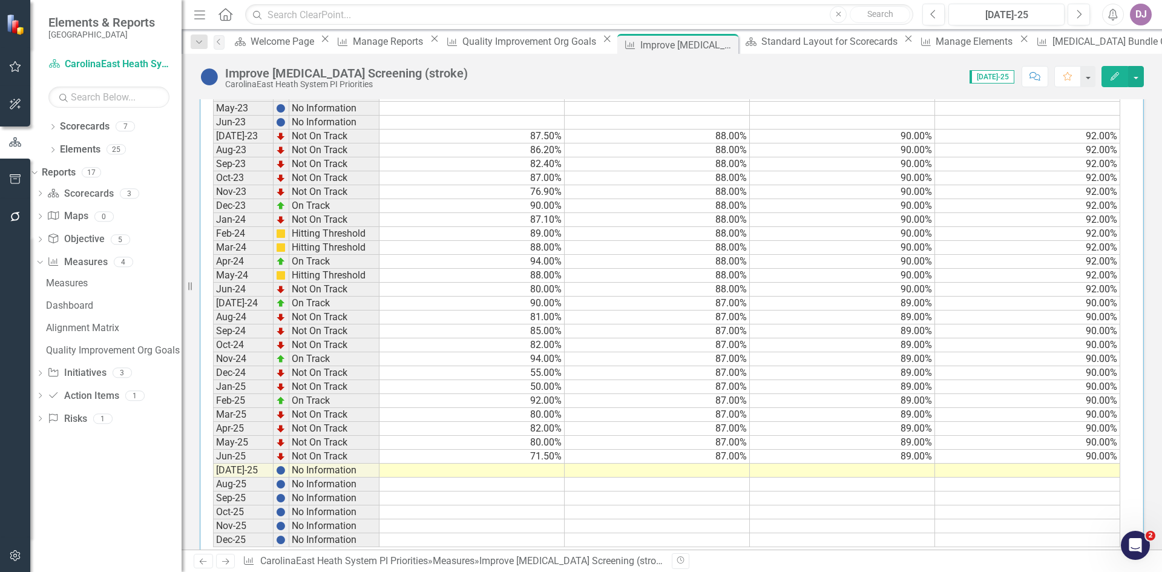
scroll to position [551, 0]
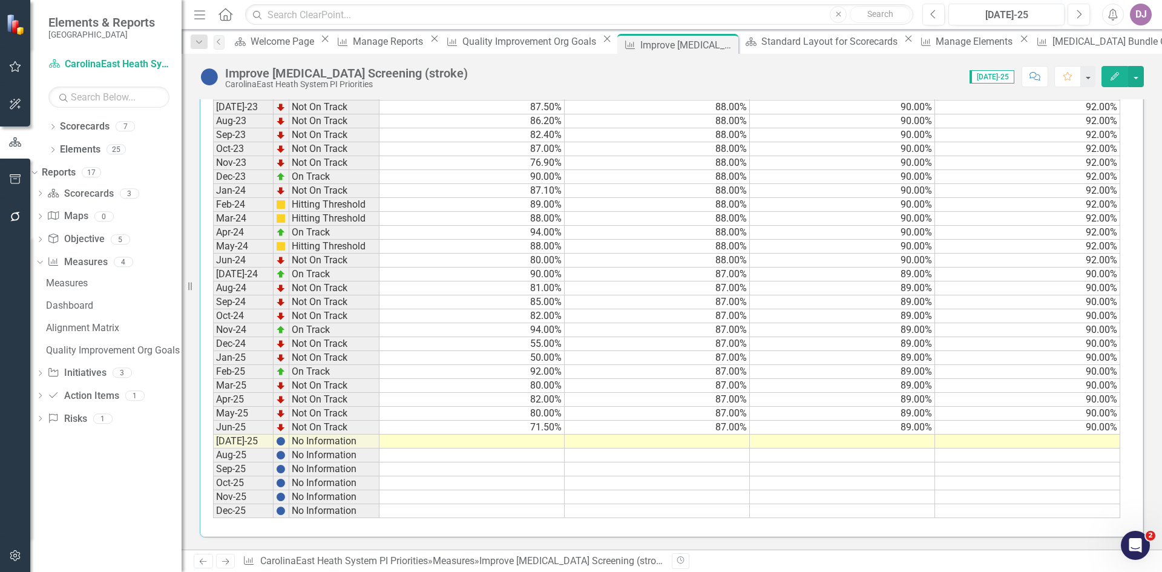
click at [537, 443] on td at bounding box center [471, 441] width 185 height 14
click at [705, 428] on td "87.00%" at bounding box center [656, 427] width 185 height 14
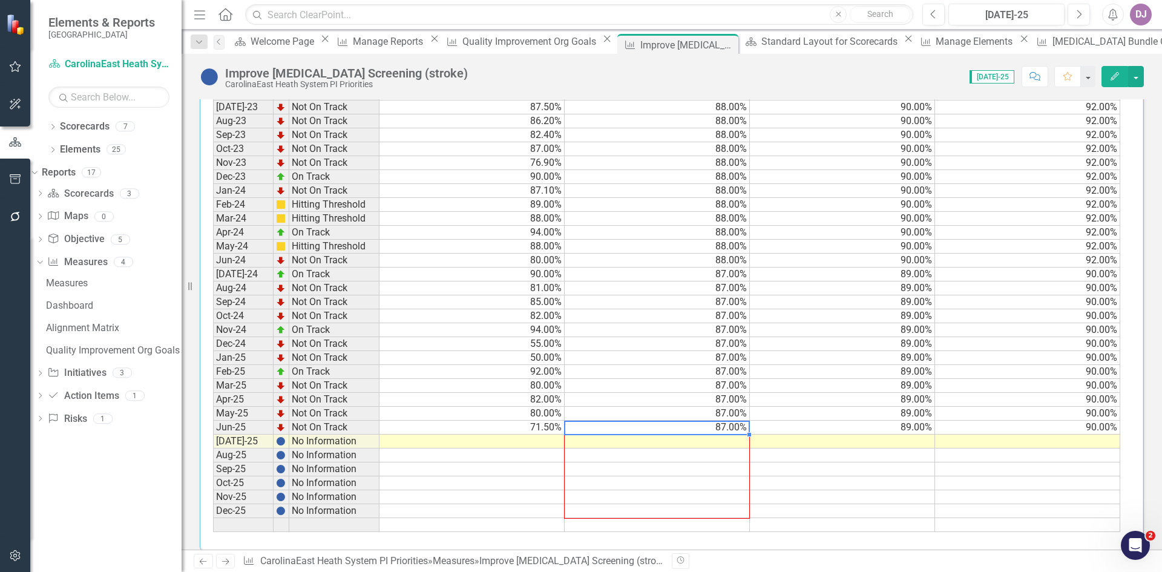
drag, startPoint x: 748, startPoint y: 432, endPoint x: 737, endPoint y: 509, distance: 78.3
click at [213, 509] on div "Period Status Current Threshold Target Stretch Jan-23 No Information Feb-23 No …" at bounding box center [213, 266] width 0 height 529
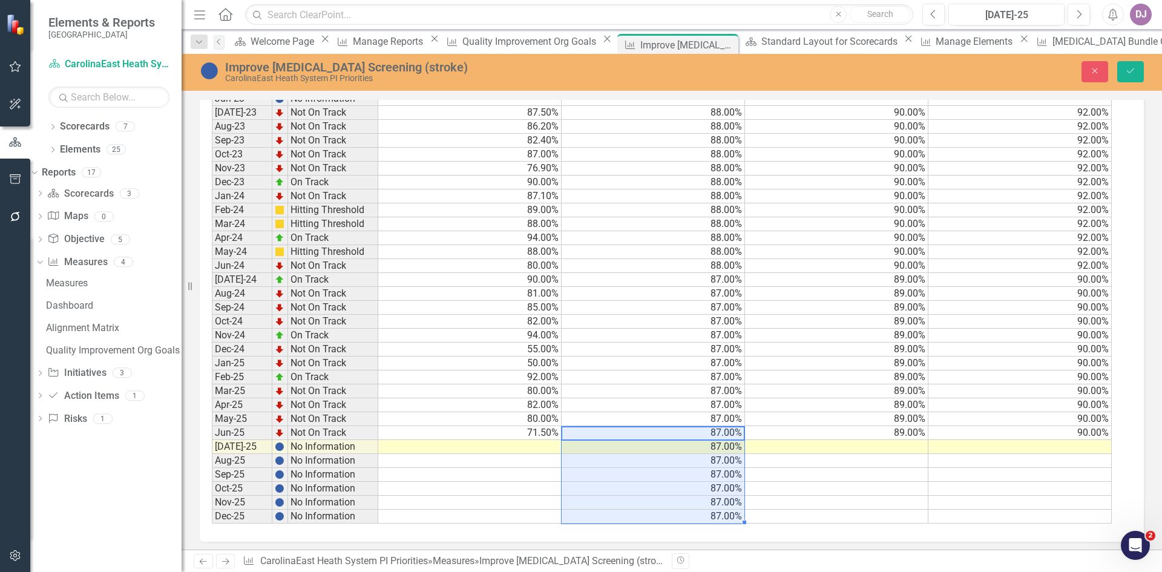
scroll to position [555, 0]
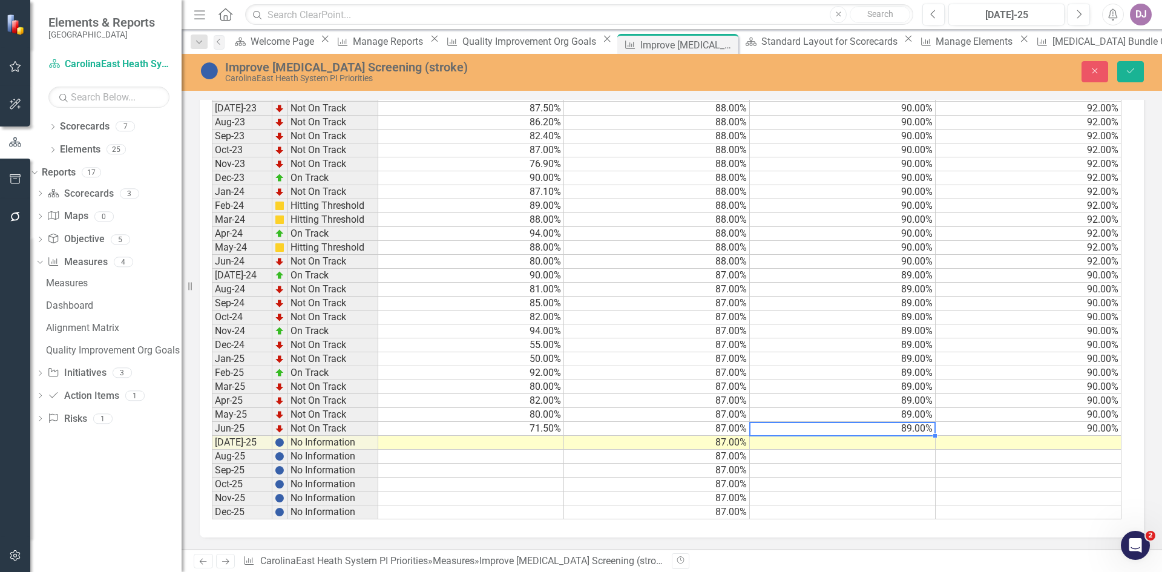
click at [901, 431] on td "89.00%" at bounding box center [843, 429] width 186 height 14
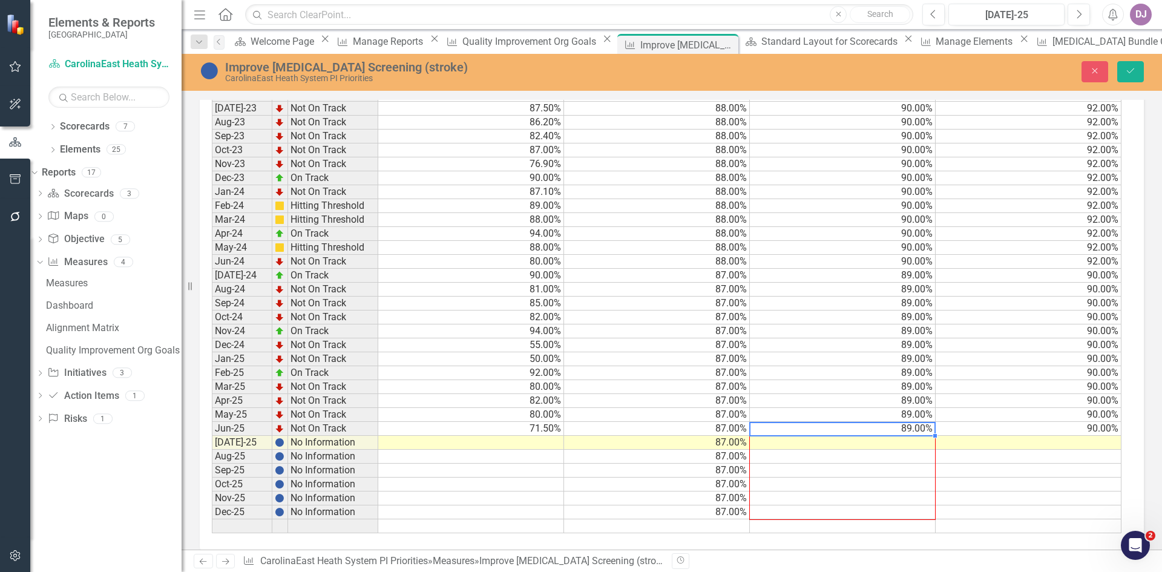
drag, startPoint x: 933, startPoint y: 435, endPoint x: 927, endPoint y: 508, distance: 72.8
click at [212, 508] on div "Period Status Current Threshold Target Stretch Jan-23 No Information Feb-23 No …" at bounding box center [212, 268] width 0 height 529
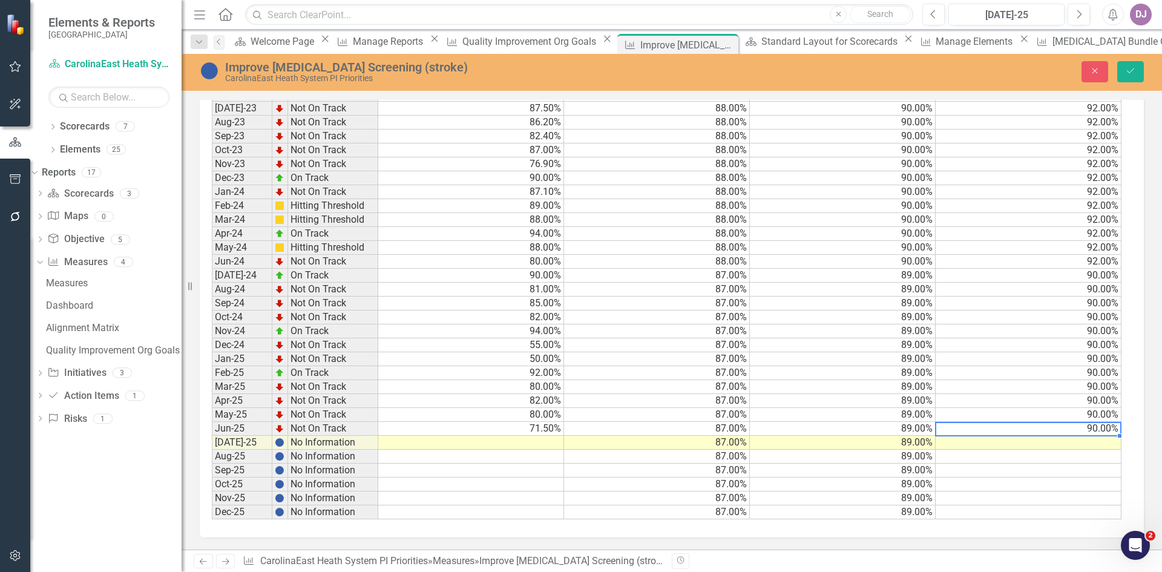
click at [1095, 428] on td "90.00%" at bounding box center [1028, 429] width 186 height 14
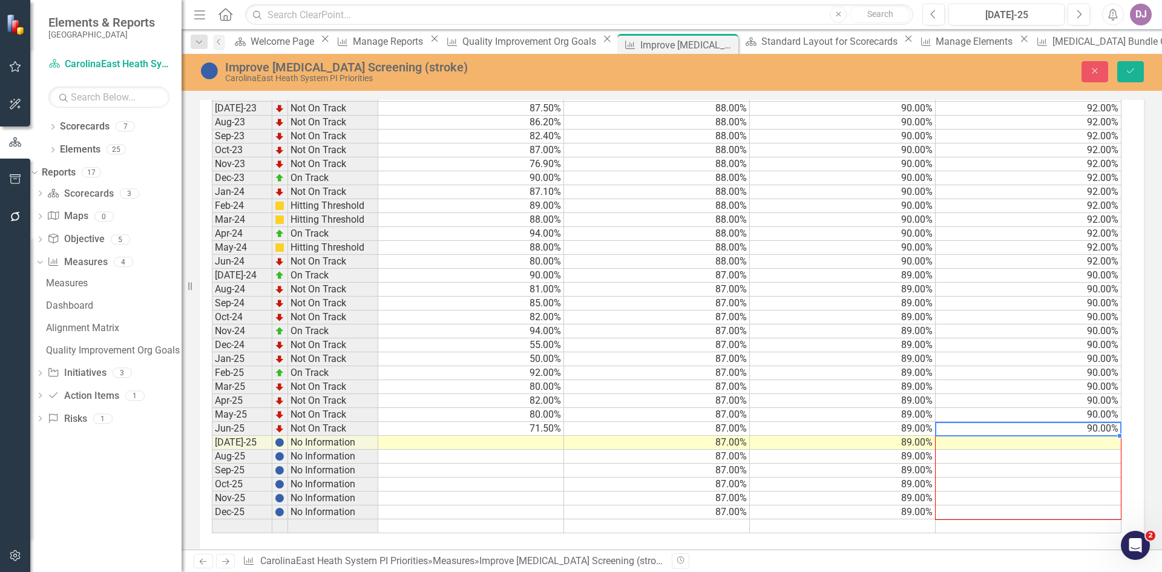
drag, startPoint x: 1119, startPoint y: 434, endPoint x: 1119, endPoint y: 511, distance: 77.4
click at [212, 511] on div "Period Status Current Threshold Target Stretch Jan-23 No Information Feb-23 No …" at bounding box center [212, 268] width 0 height 529
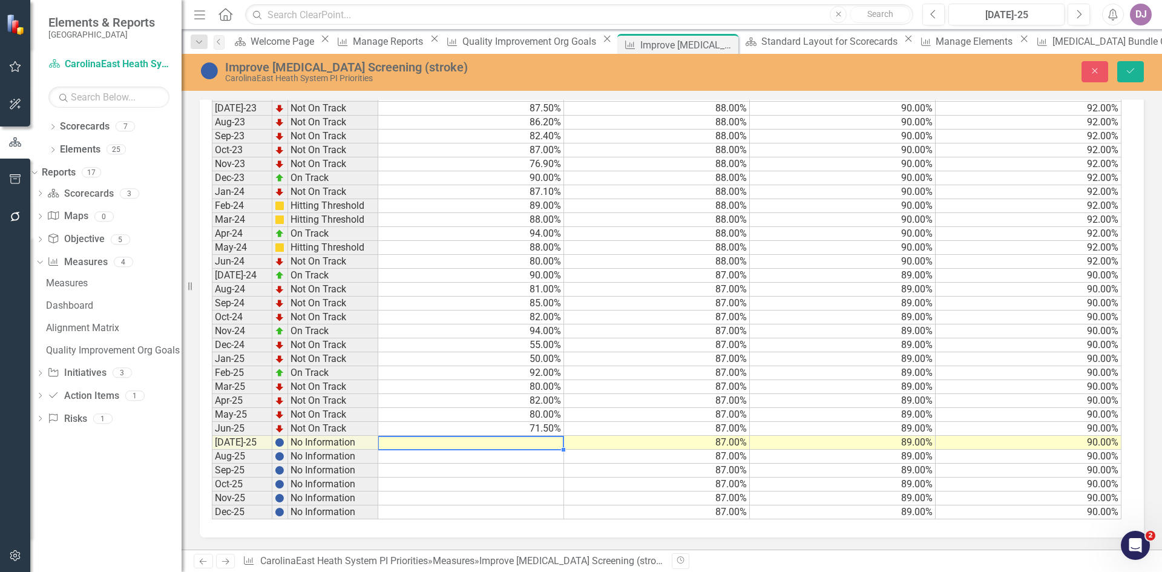
click at [537, 443] on td at bounding box center [471, 443] width 186 height 14
click at [514, 466] on td at bounding box center [471, 470] width 186 height 14
click at [401, 440] on textarea "90.40%" at bounding box center [471, 443] width 186 height 15
type textarea "90.40"
click at [402, 461] on td at bounding box center [471, 457] width 186 height 14
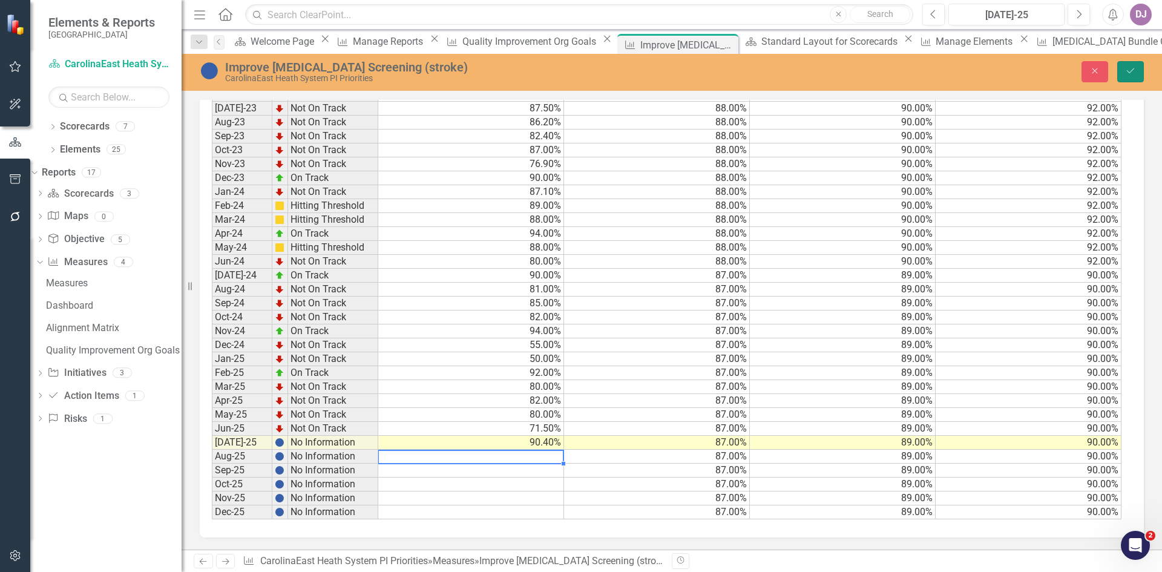
click at [1124, 68] on button "Save" at bounding box center [1130, 71] width 27 height 21
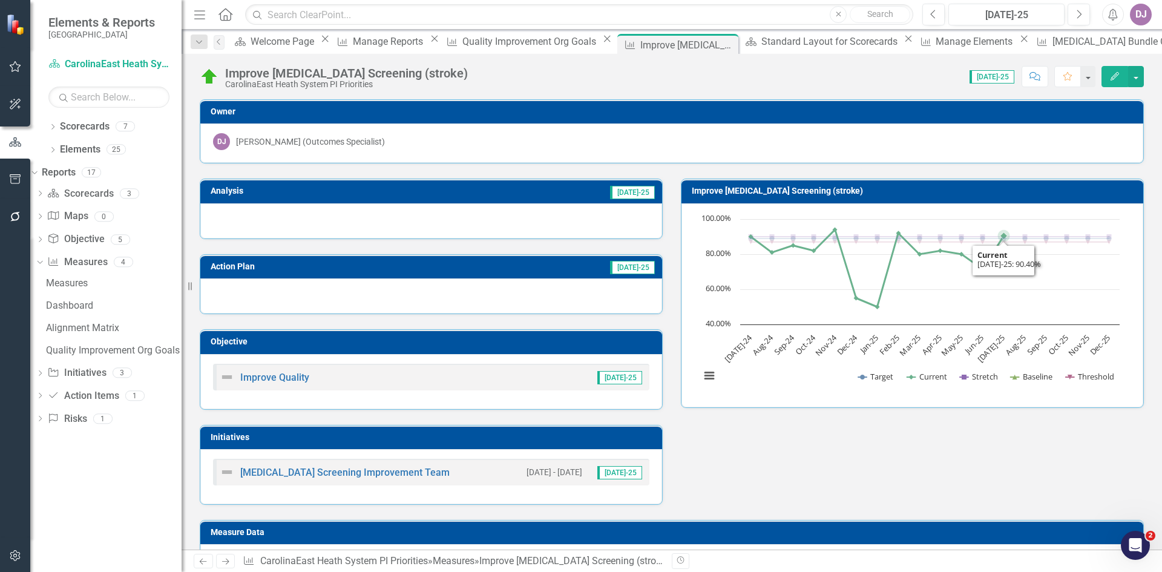
click at [999, 238] on icon "Interactive chart" at bounding box center [929, 238] width 358 height 0
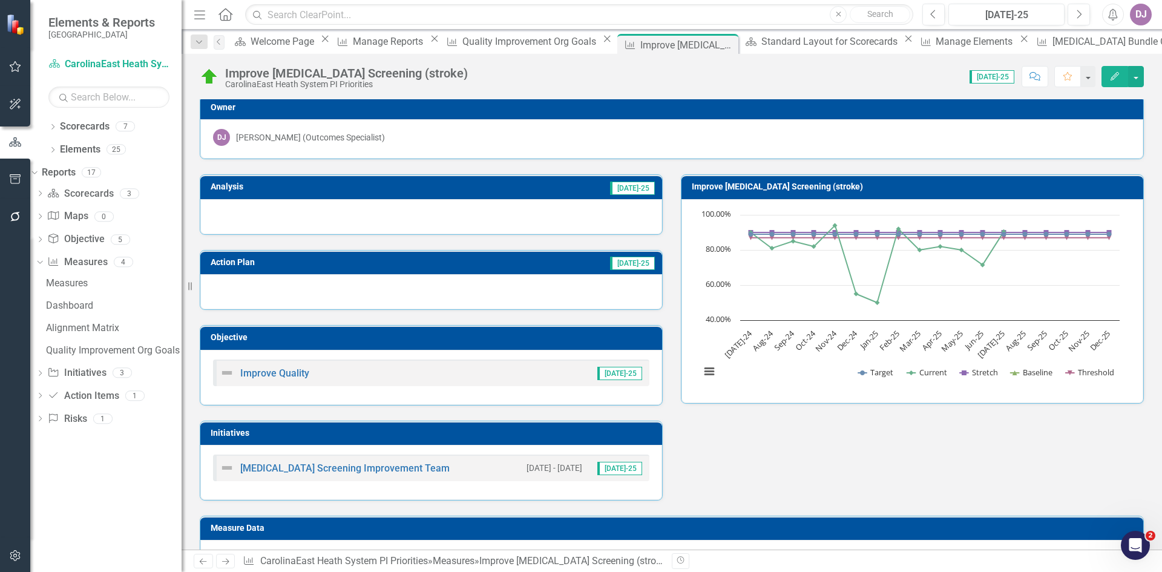
scroll to position [0, 0]
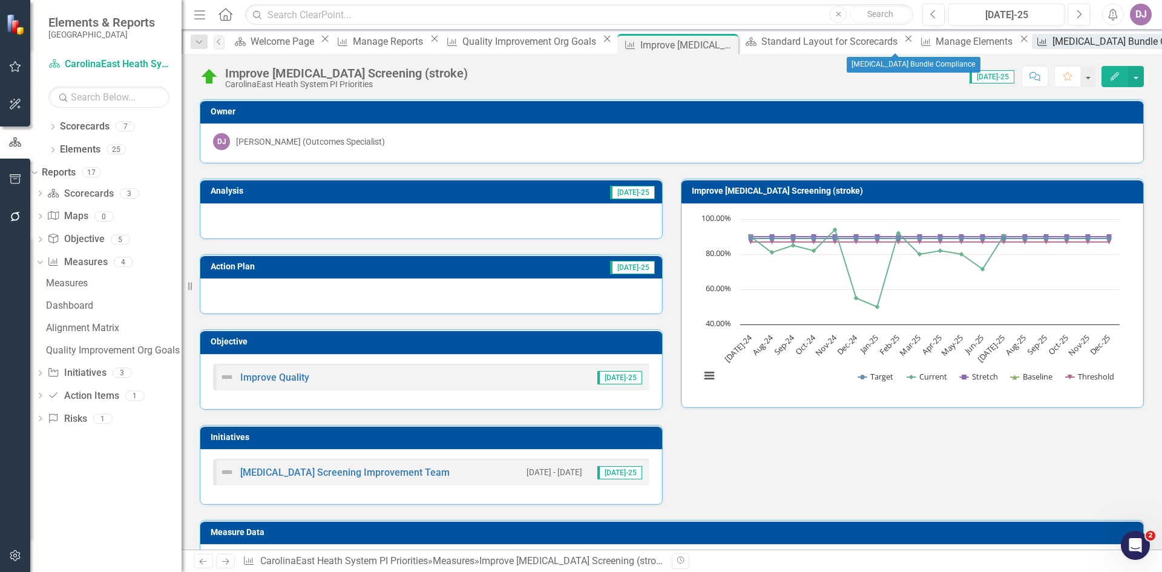
click at [1052, 40] on div "[MEDICAL_DATA] Bundle Compliance" at bounding box center [1133, 41] width 162 height 15
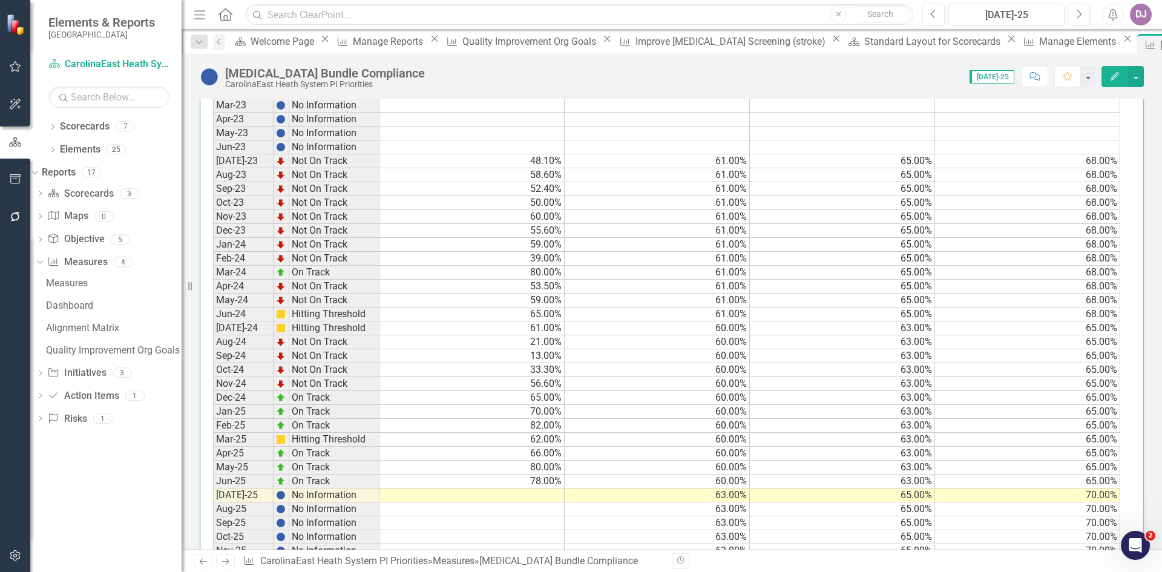
scroll to position [537, 0]
